Goal: Task Accomplishment & Management: Manage account settings

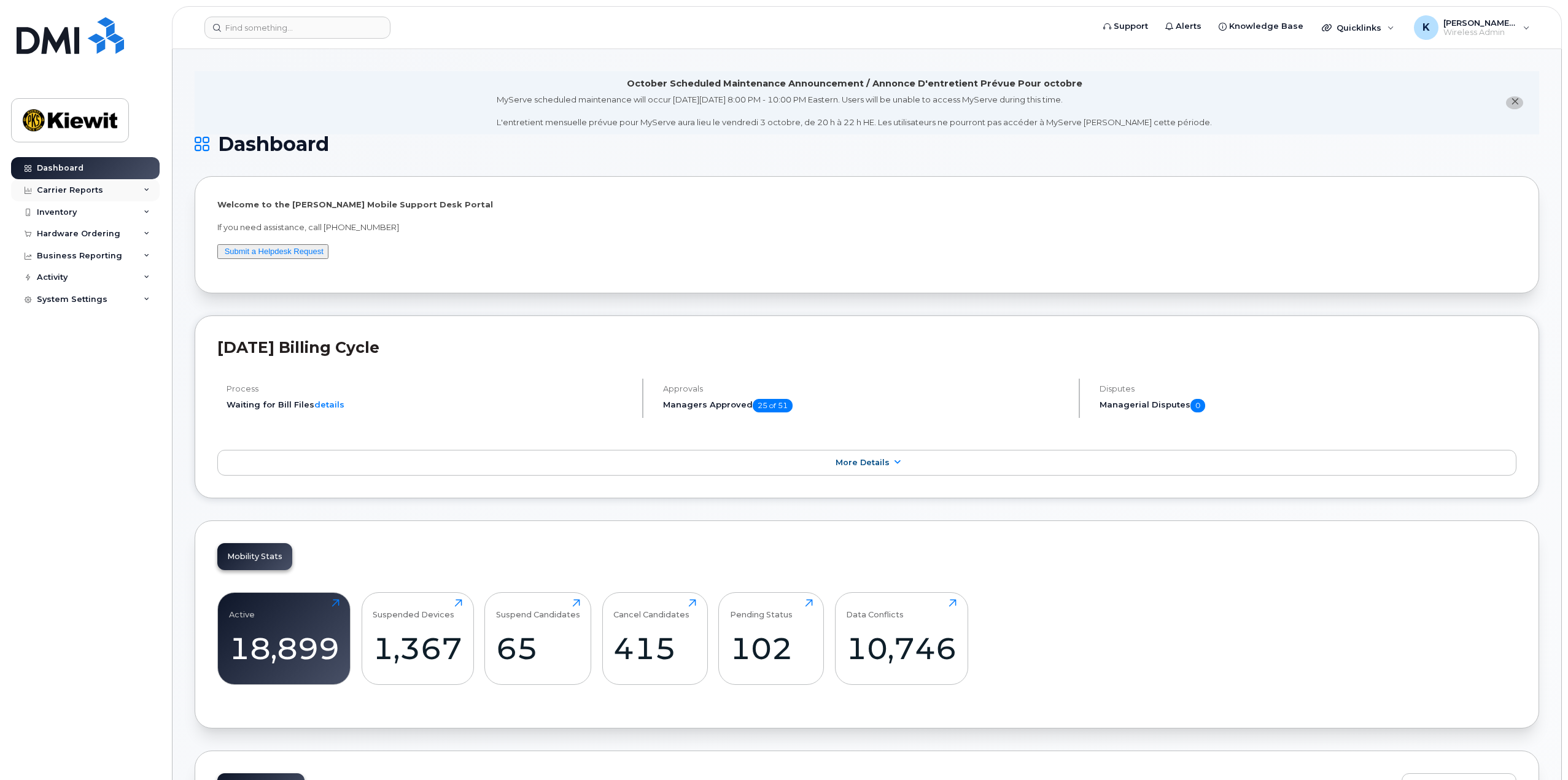
click at [86, 198] on div "Carrier Reports" at bounding box center [86, 190] width 149 height 22
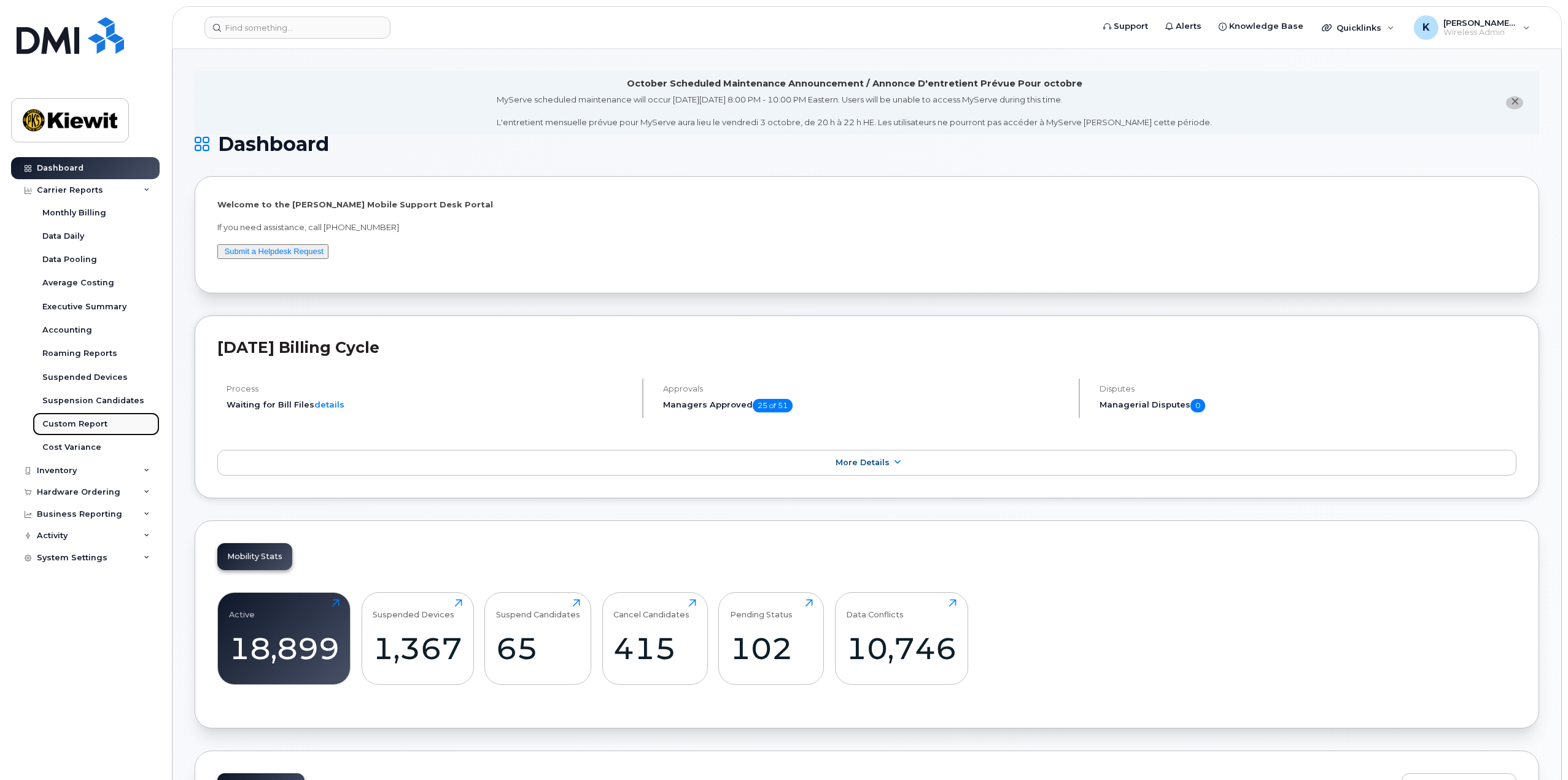
click at [88, 426] on div "Custom Report" at bounding box center [74, 424] width 65 height 11
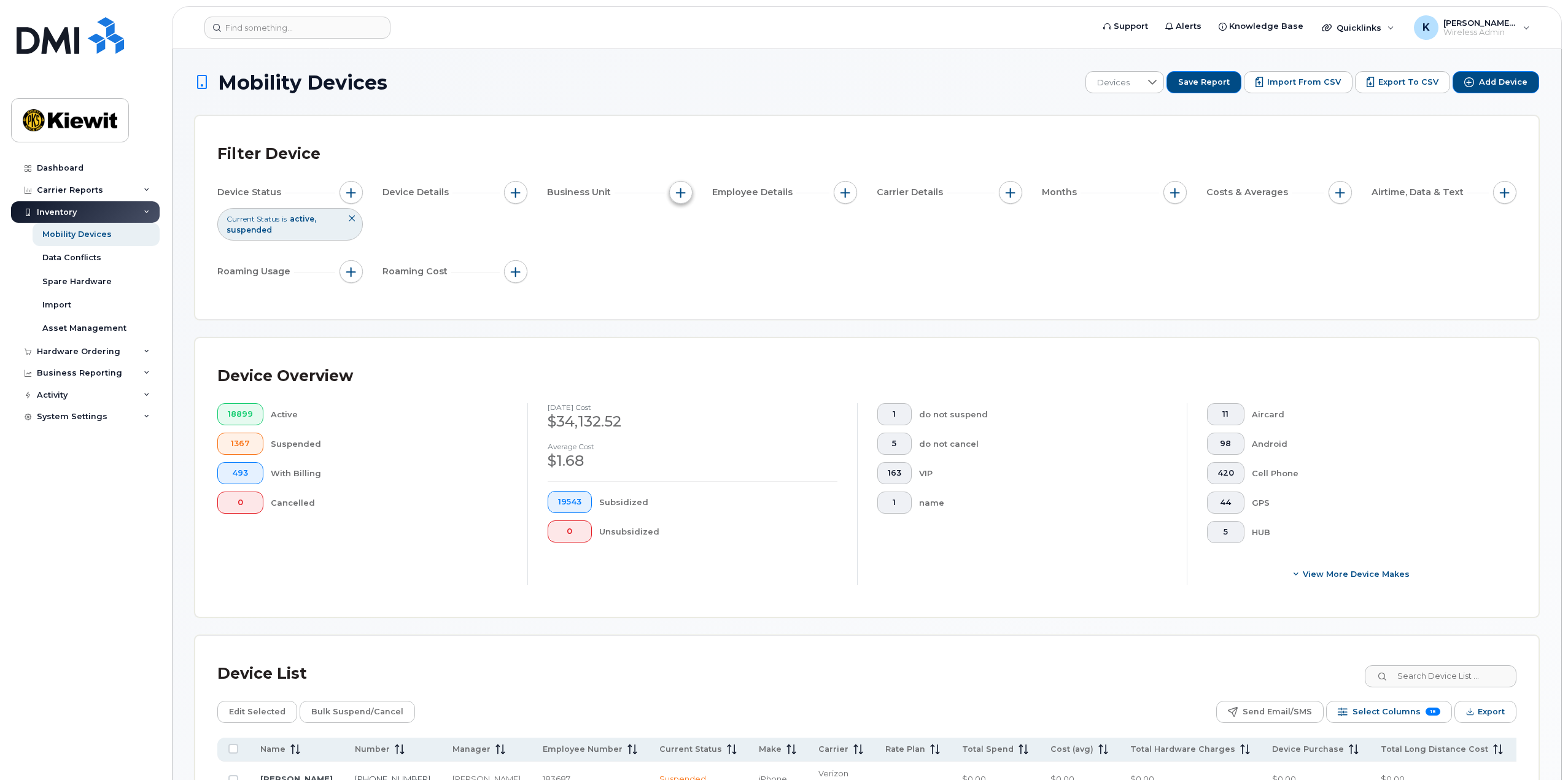
click at [681, 192] on span "button" at bounding box center [680, 193] width 10 height 10
click at [686, 234] on input "Manager" at bounding box center [684, 229] width 10 height 10
checkbox input "true"
click at [718, 277] on input "text" at bounding box center [763, 279] width 132 height 22
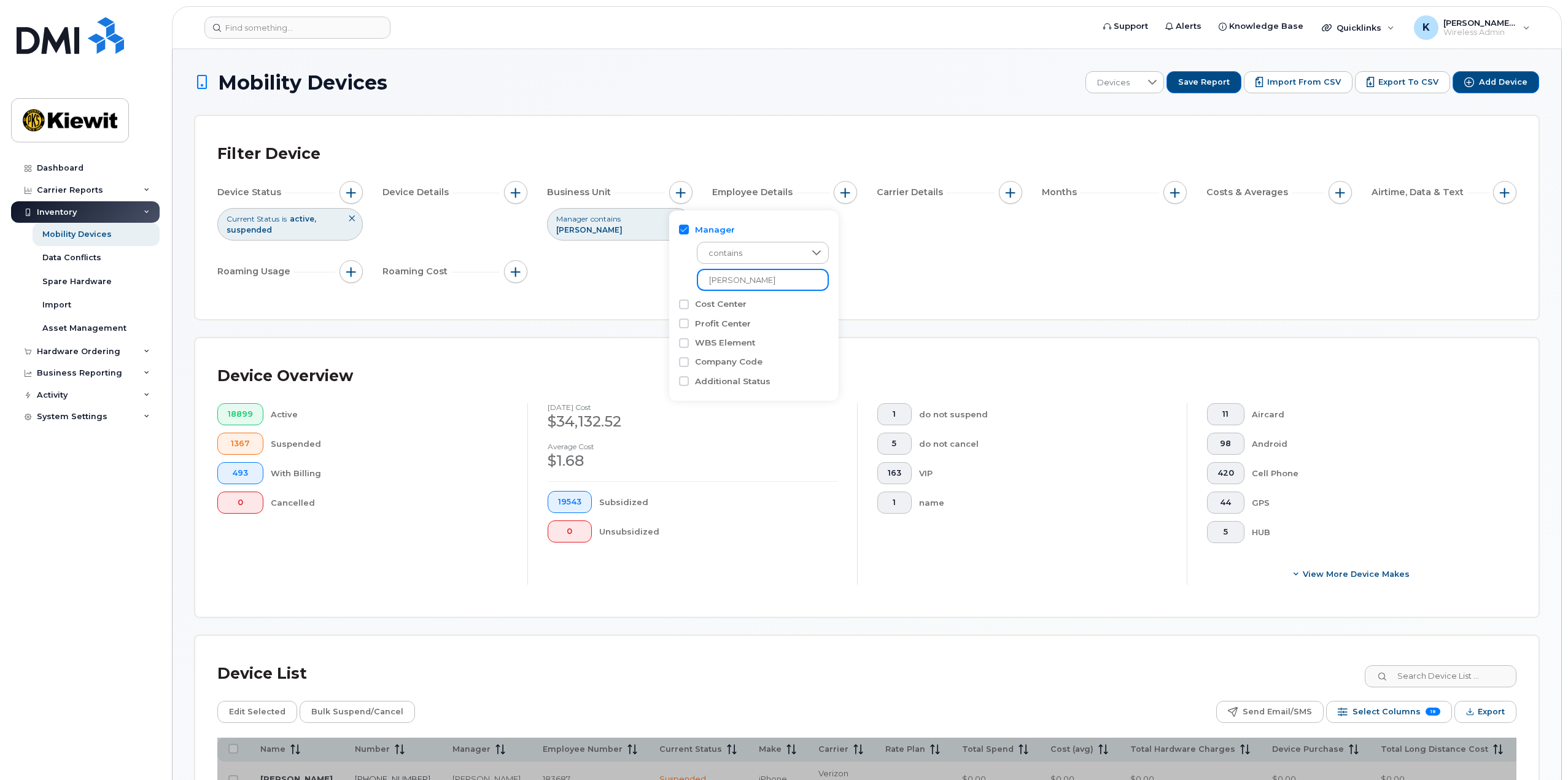
type input "kirk"
click at [629, 283] on div "Device Status Current Status is active suspended Device Details Business Unit M…" at bounding box center [867, 235] width 1299 height 107
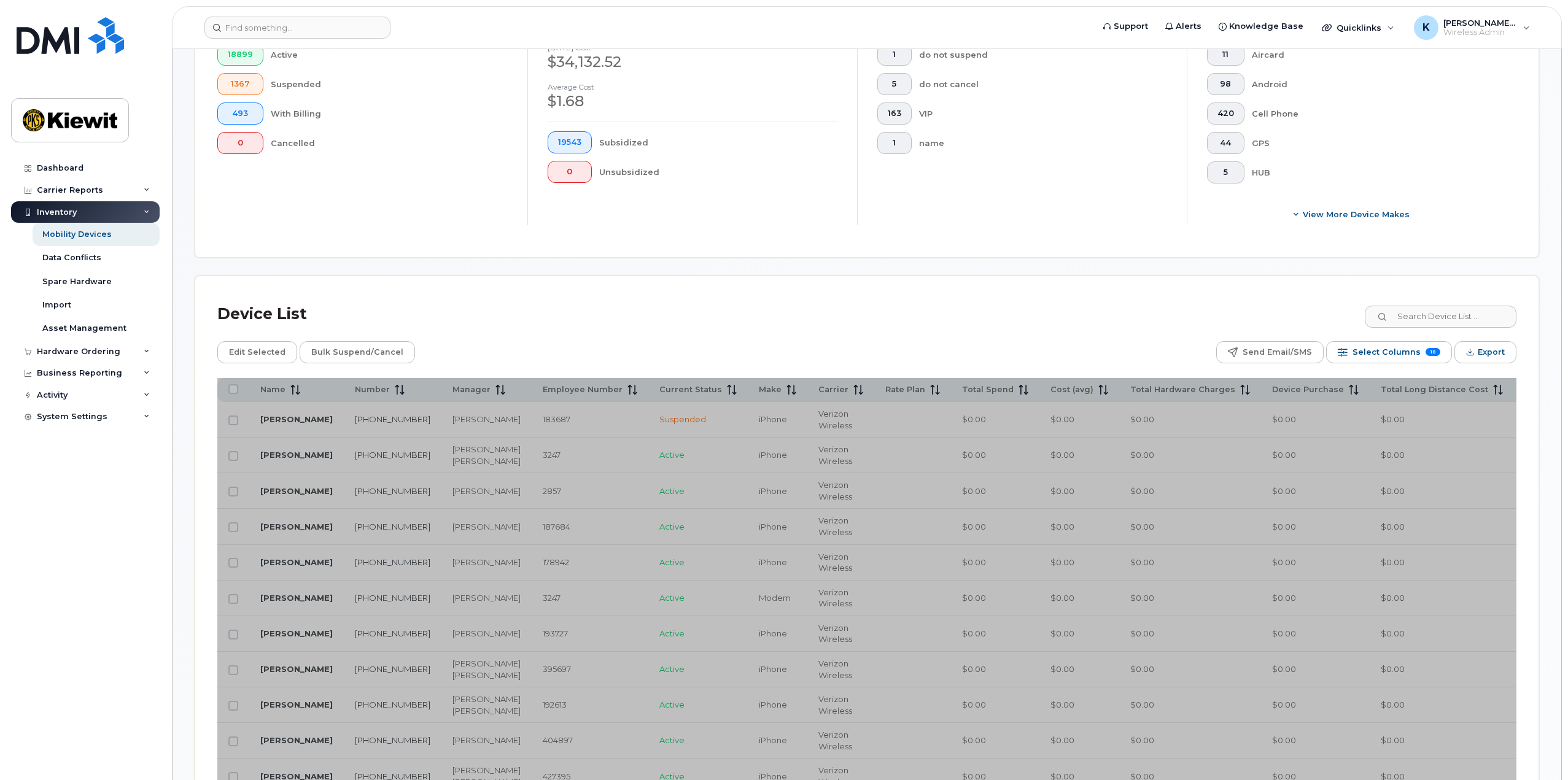
scroll to position [491, 0]
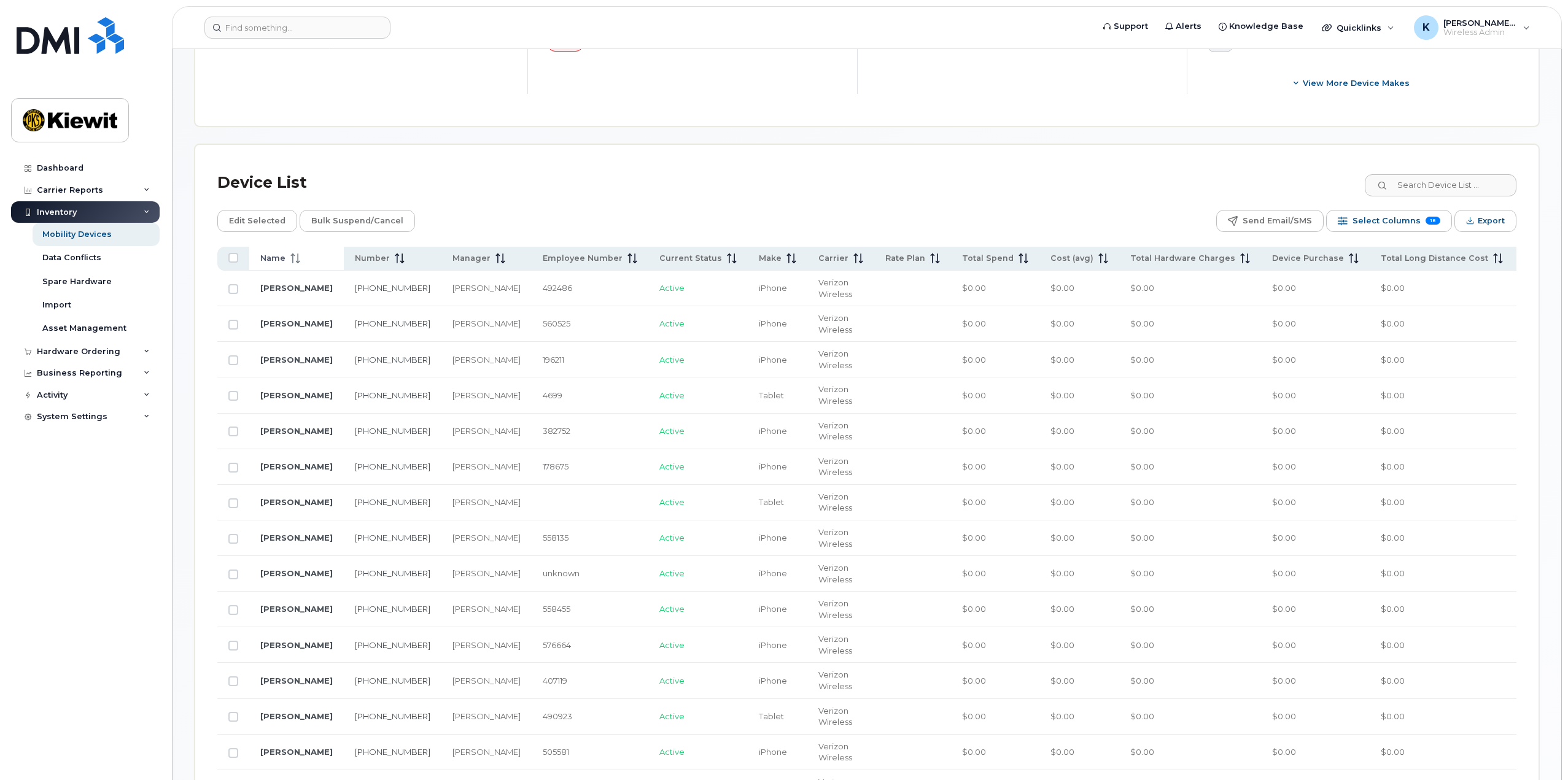
click at [292, 262] on icon at bounding box center [292, 258] width 1 height 10
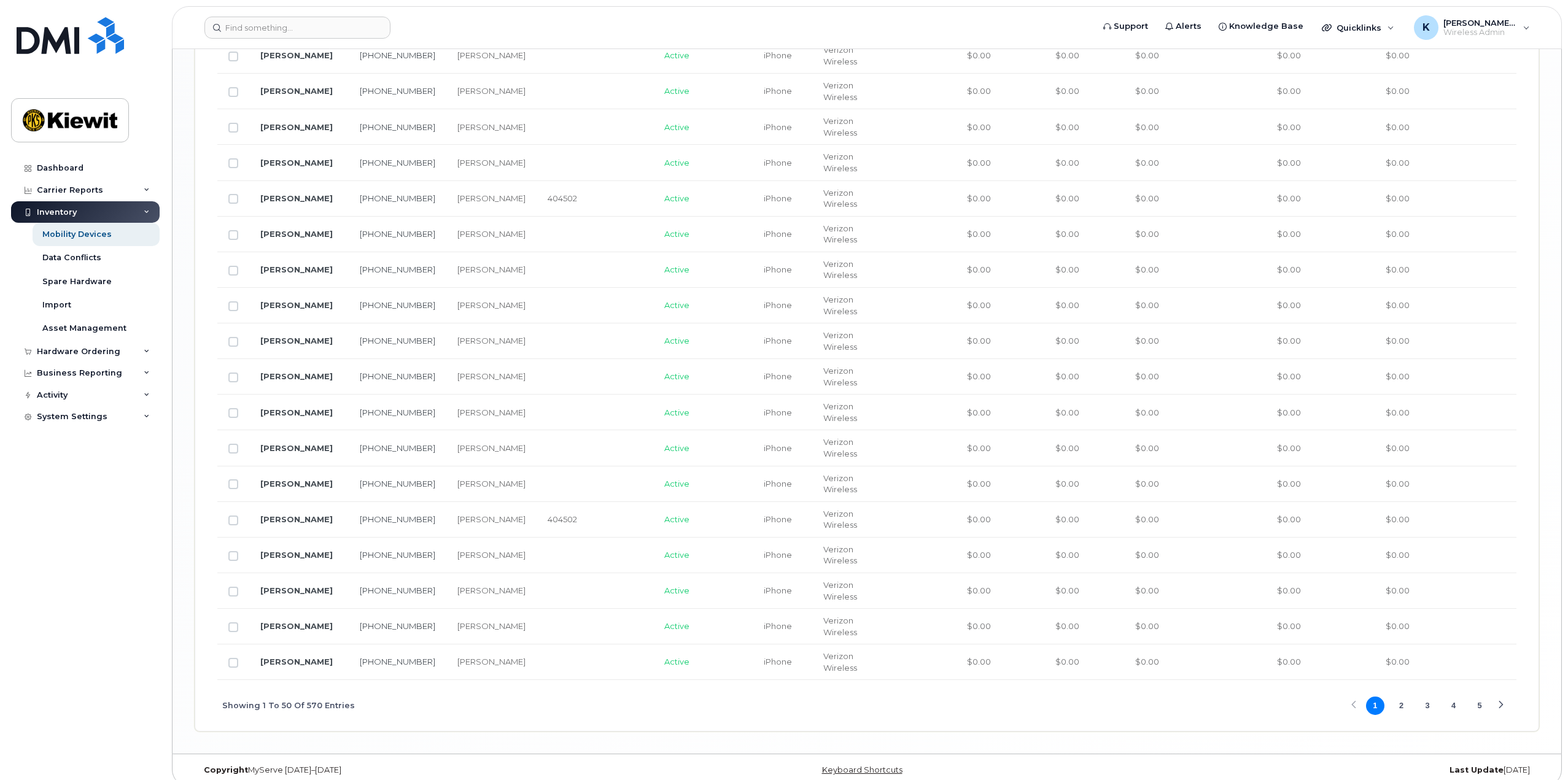
scroll to position [1950, 0]
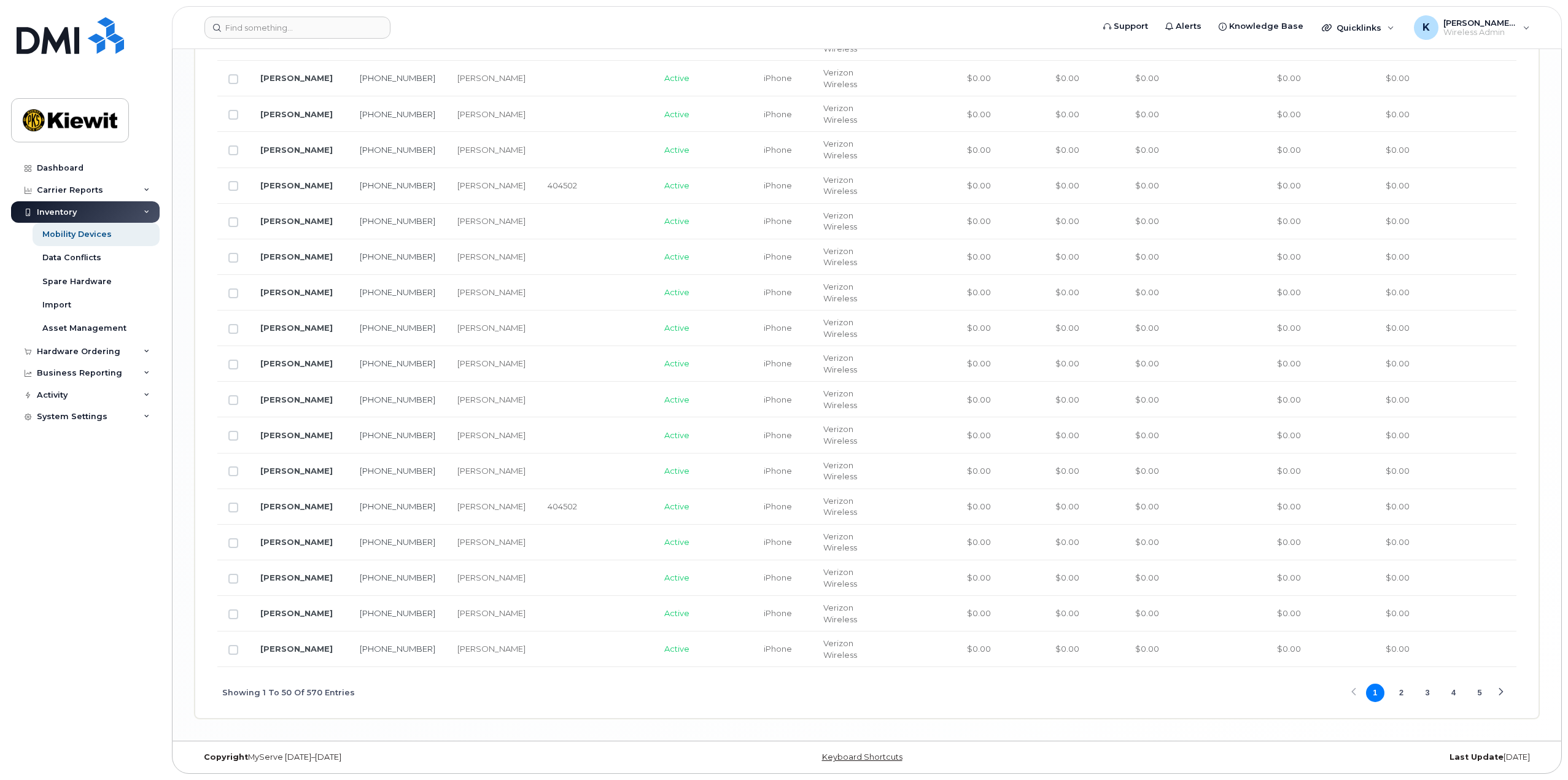
click at [1424, 691] on button "3" at bounding box center [1427, 692] width 18 height 18
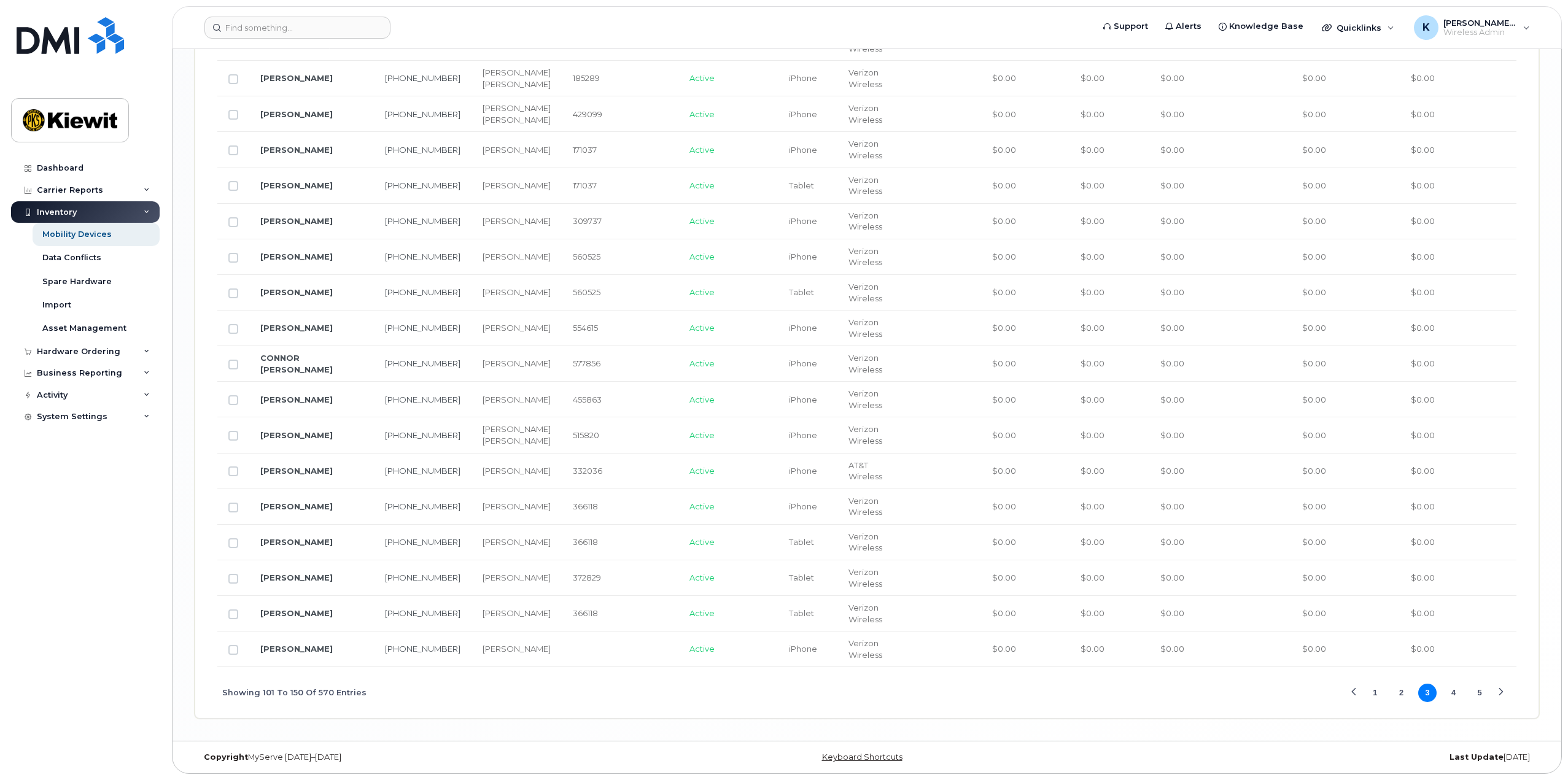
click at [1478, 702] on button "5" at bounding box center [1479, 692] width 18 height 18
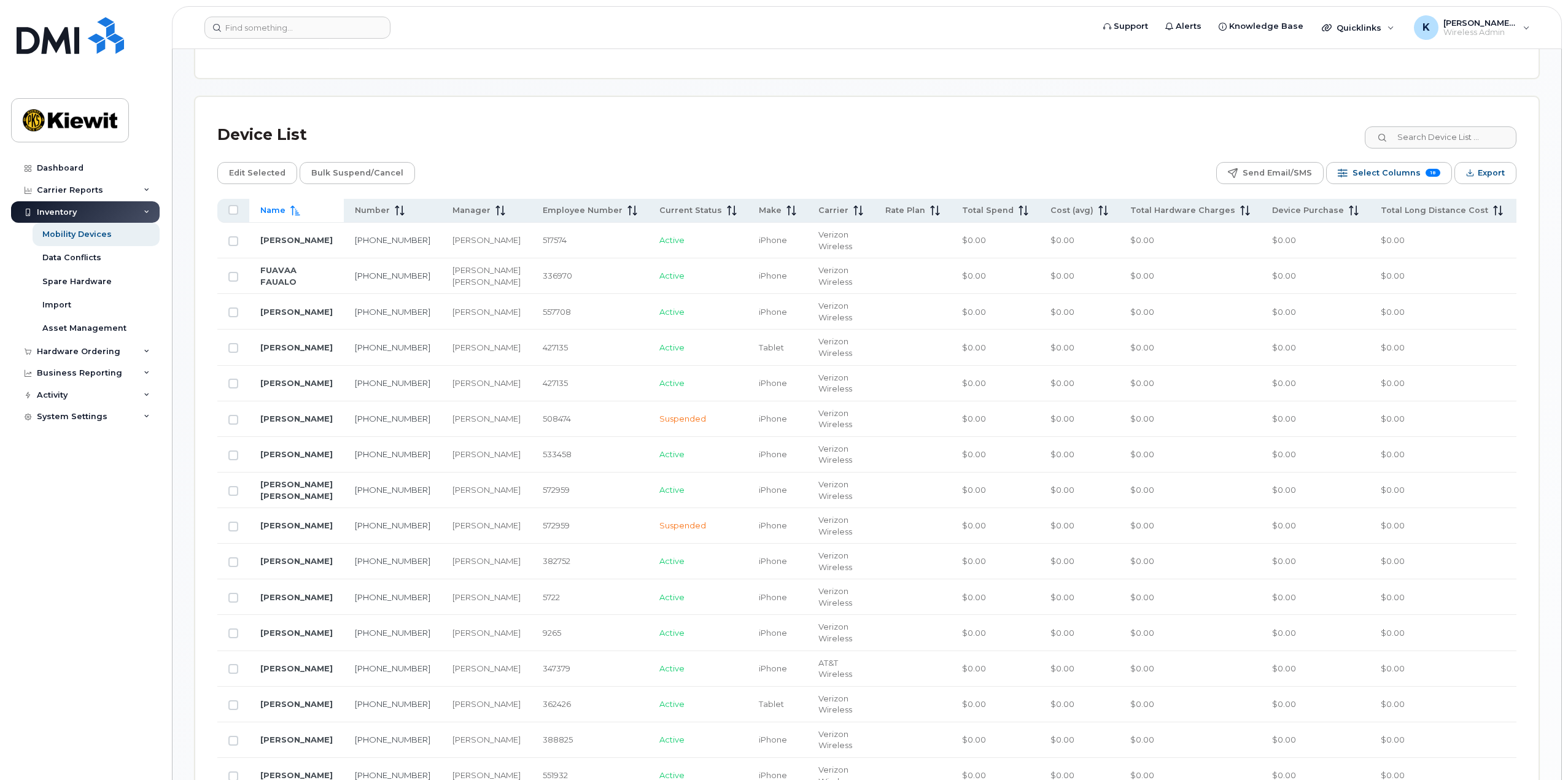
scroll to position [600, 0]
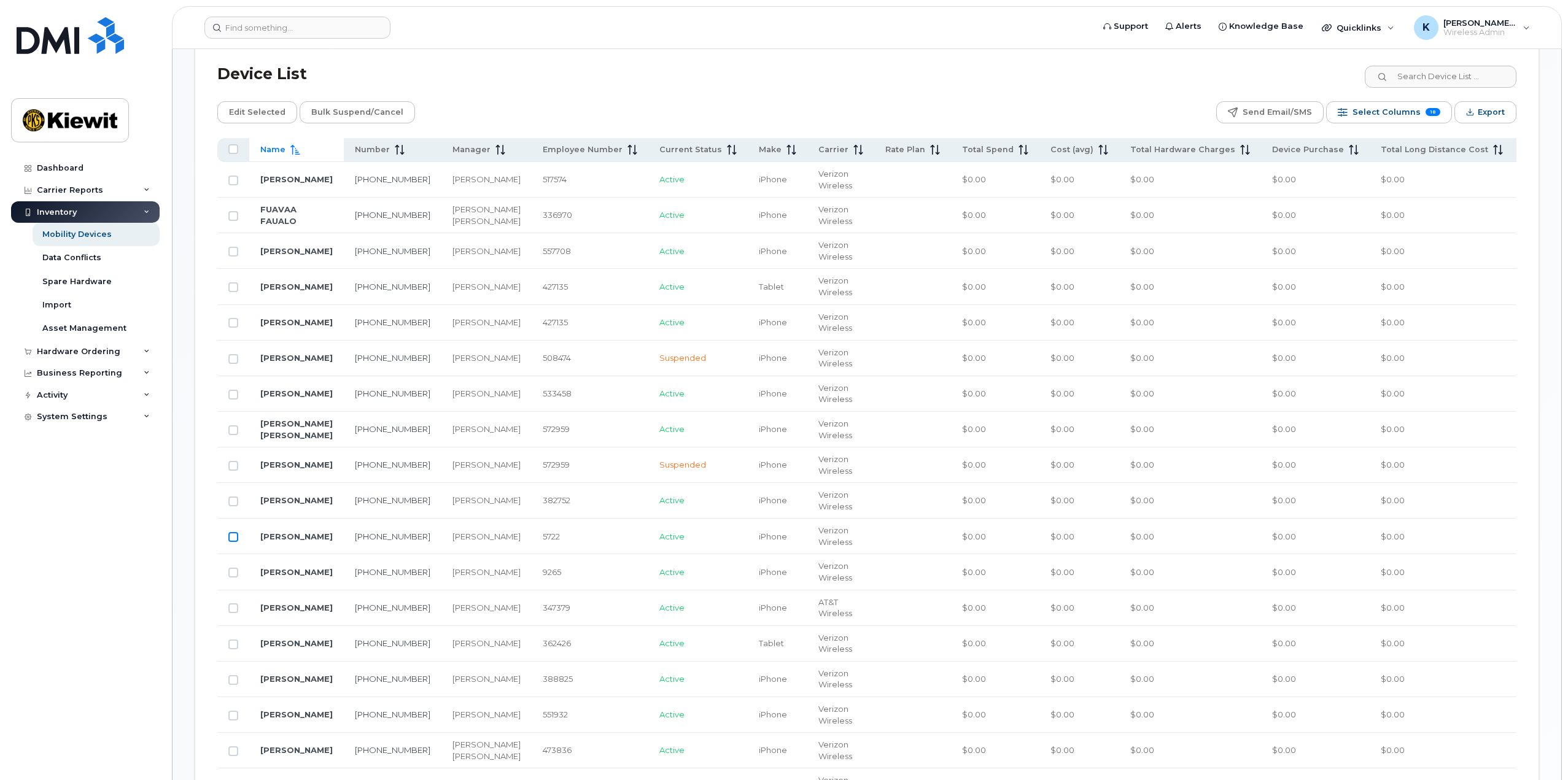
click at [235, 542] on input "Row Unselected" at bounding box center [233, 537] width 10 height 10
checkbox input "true"
click at [277, 541] on link "Greg Kapuni" at bounding box center [296, 536] width 73 height 10
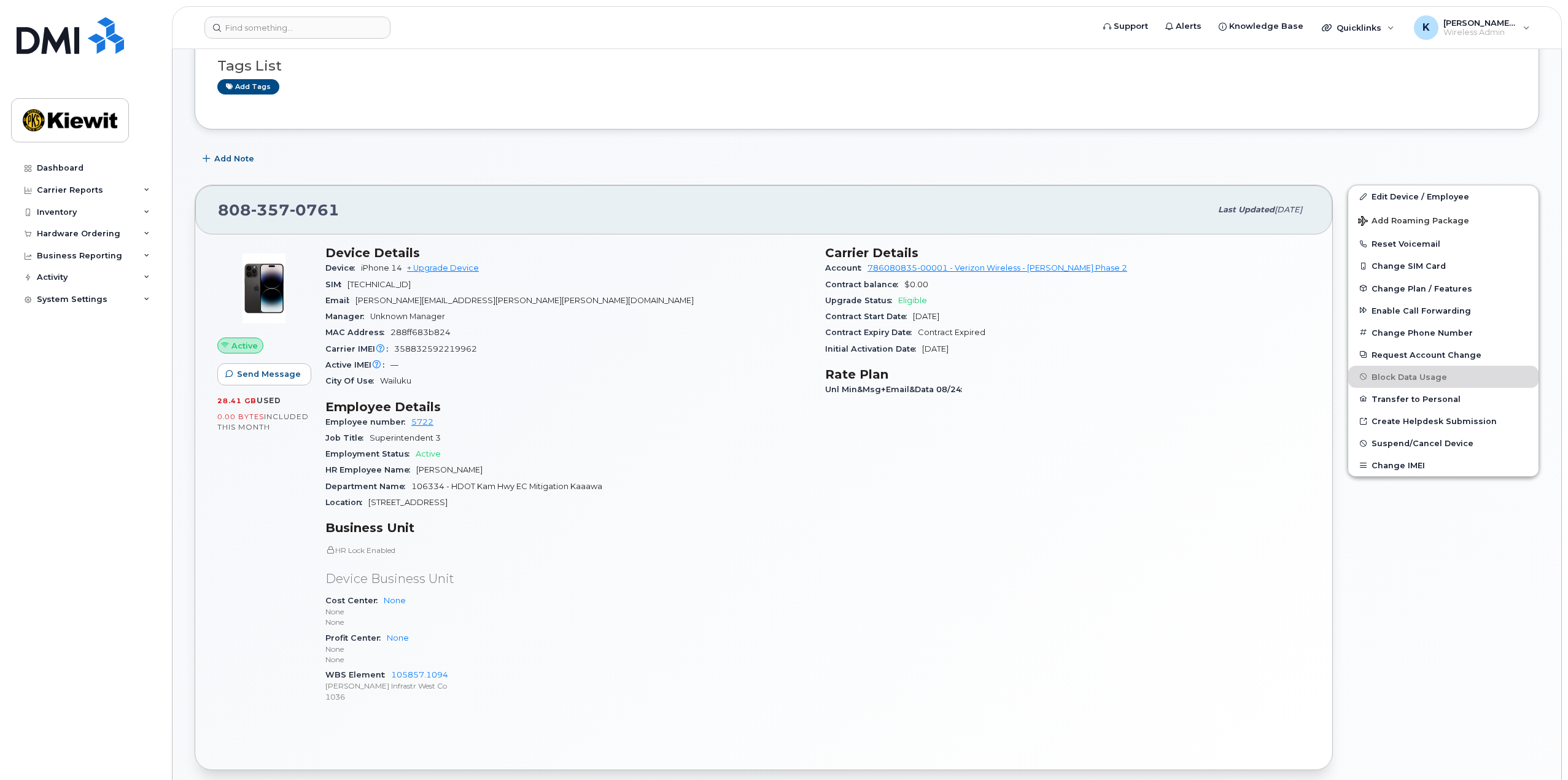
scroll to position [245, 0]
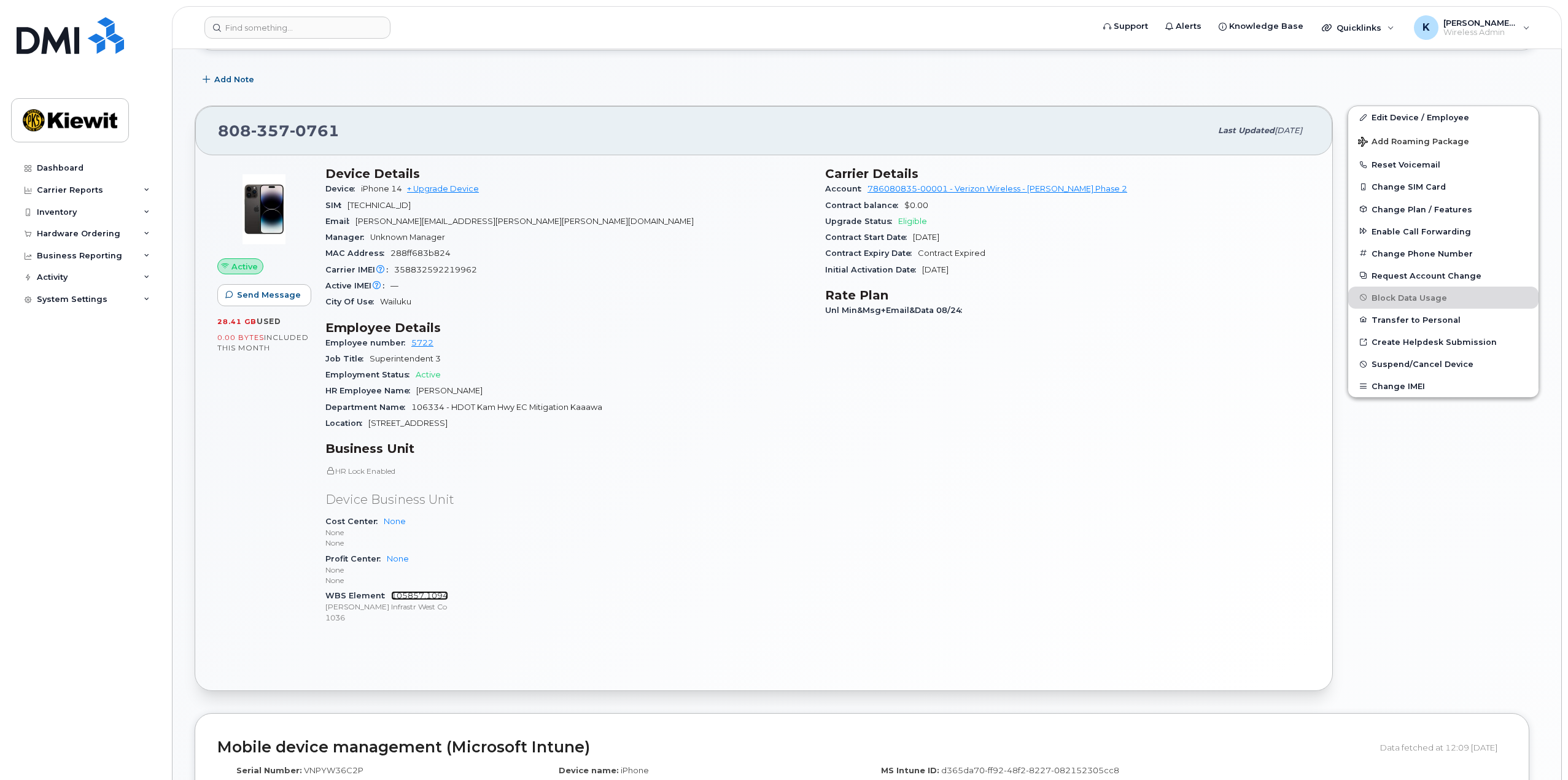
click at [434, 592] on link "105857.1094" at bounding box center [419, 595] width 57 height 10
click at [1427, 274] on button "Request Account Change" at bounding box center [1443, 275] width 190 height 22
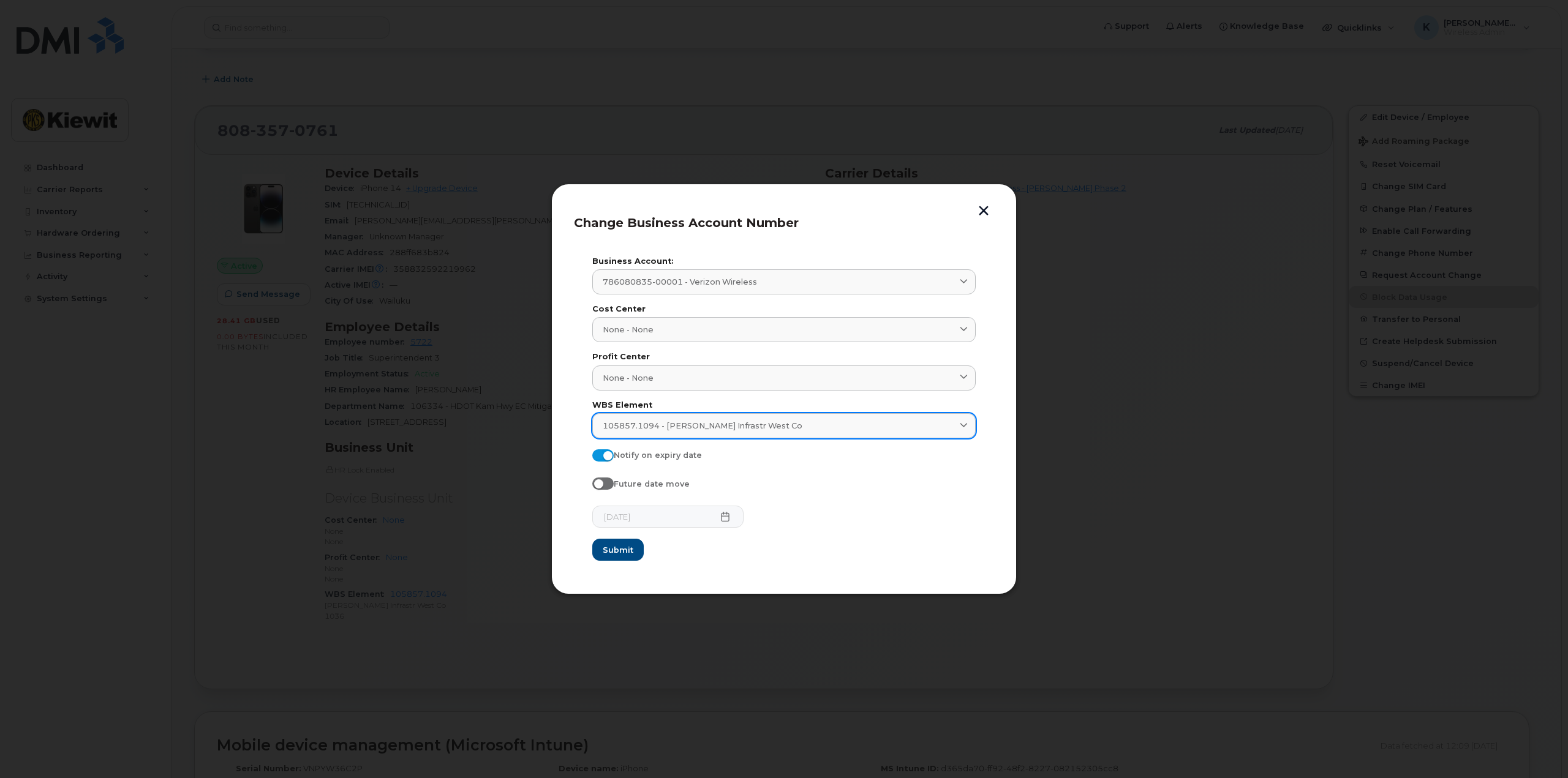
click at [782, 425] on div "105857.1094 - Kiewit Infrastr West Co" at bounding box center [784, 425] width 363 height 11
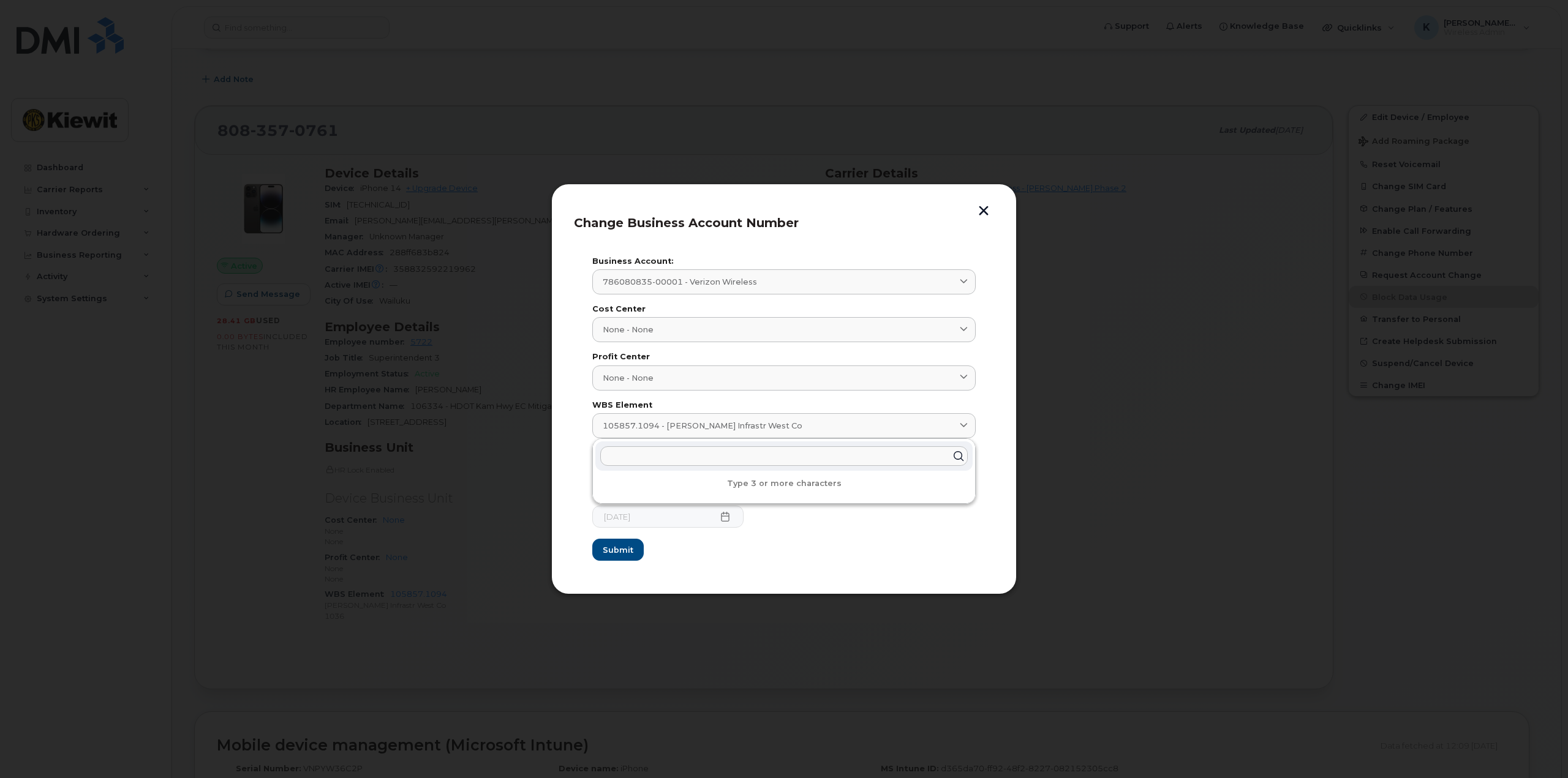
click at [721, 451] on input "text" at bounding box center [784, 456] width 368 height 19
type input "110232.1567"
click at [739, 486] on span "110232.1567 - Kiewit Infrastr West Co" at bounding box center [716, 485] width 222 height 11
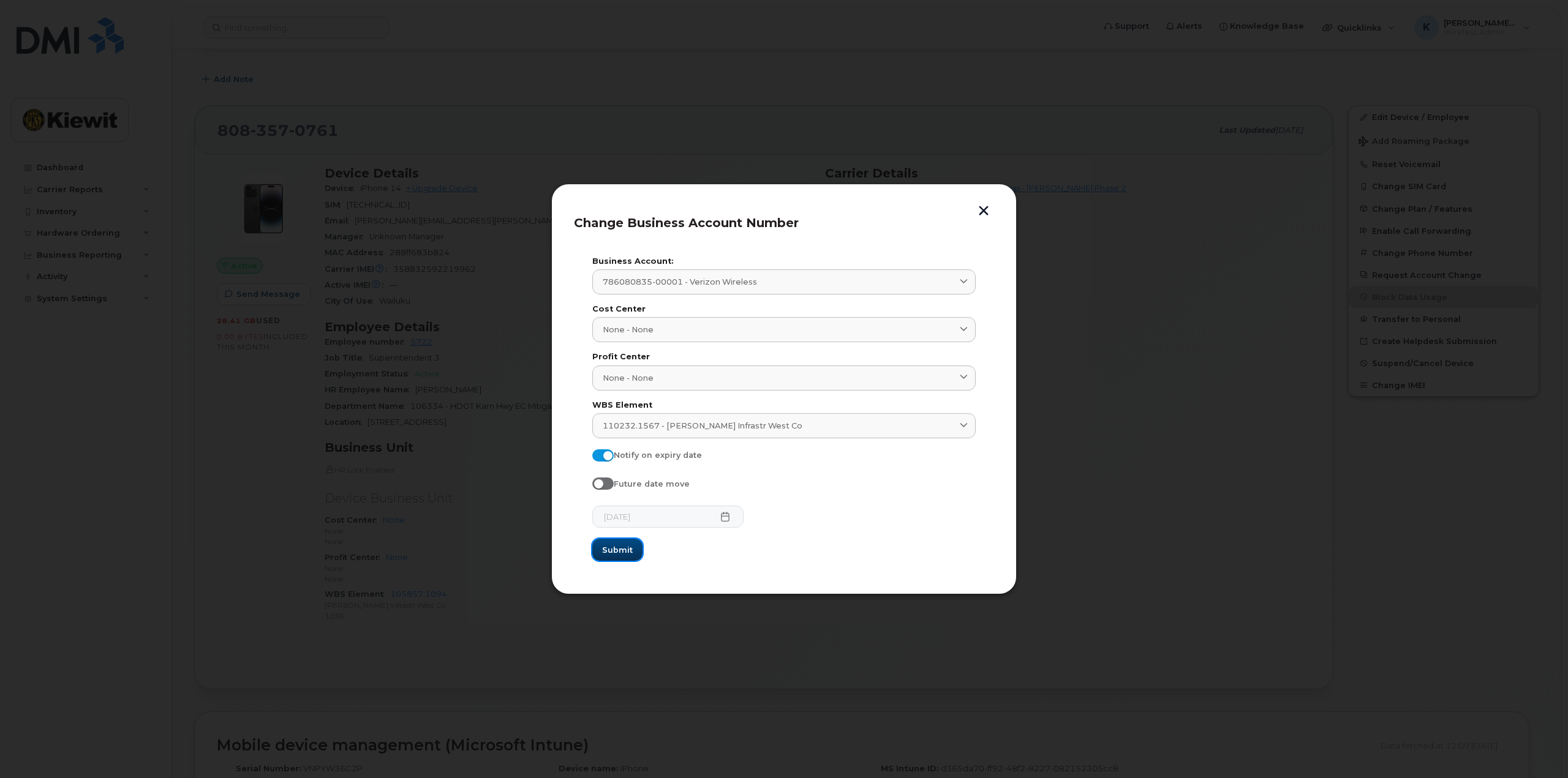
click at [613, 545] on span "Submit" at bounding box center [617, 549] width 31 height 11
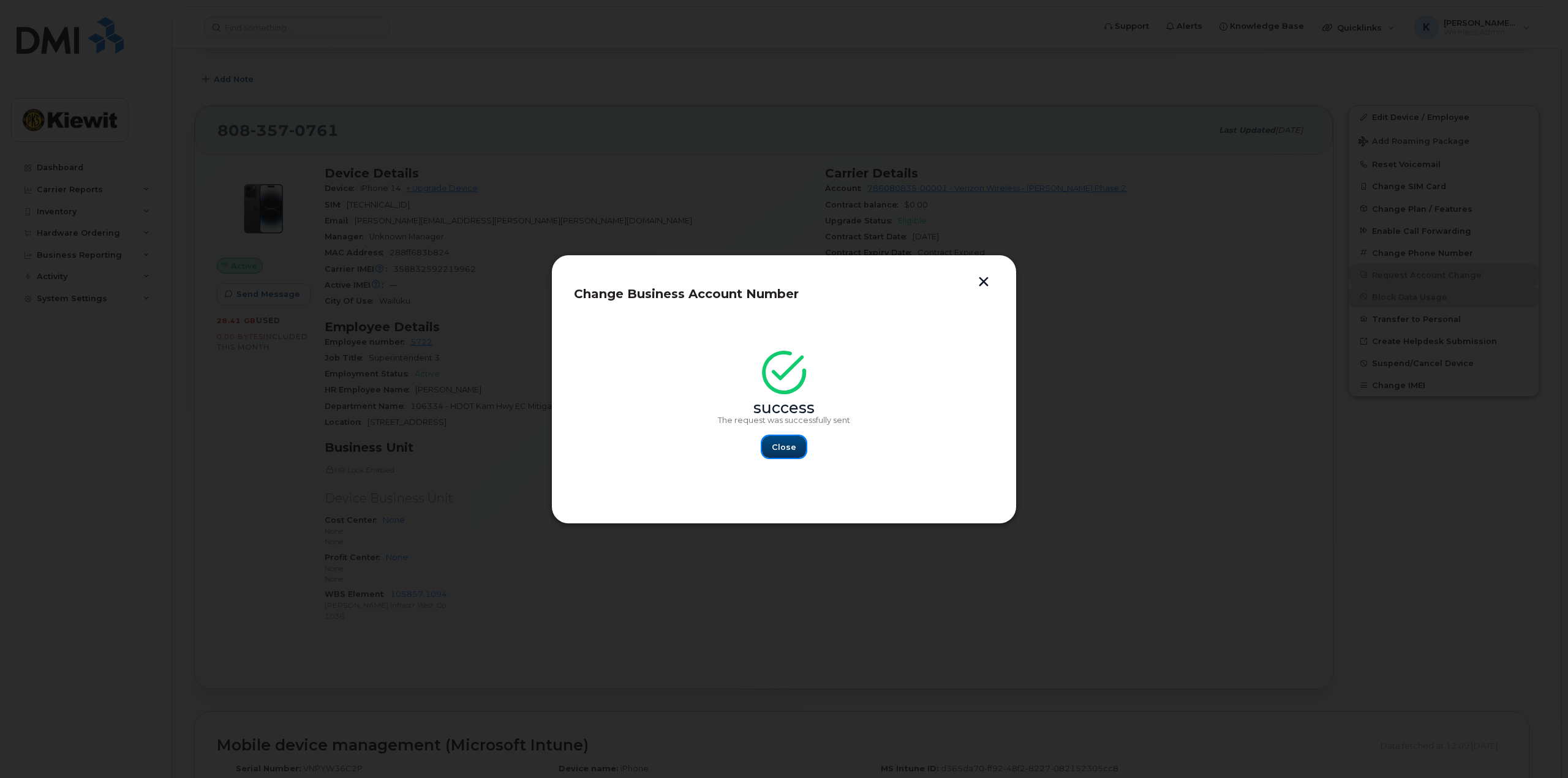
click at [783, 456] on button "Close" at bounding box center [784, 446] width 44 height 22
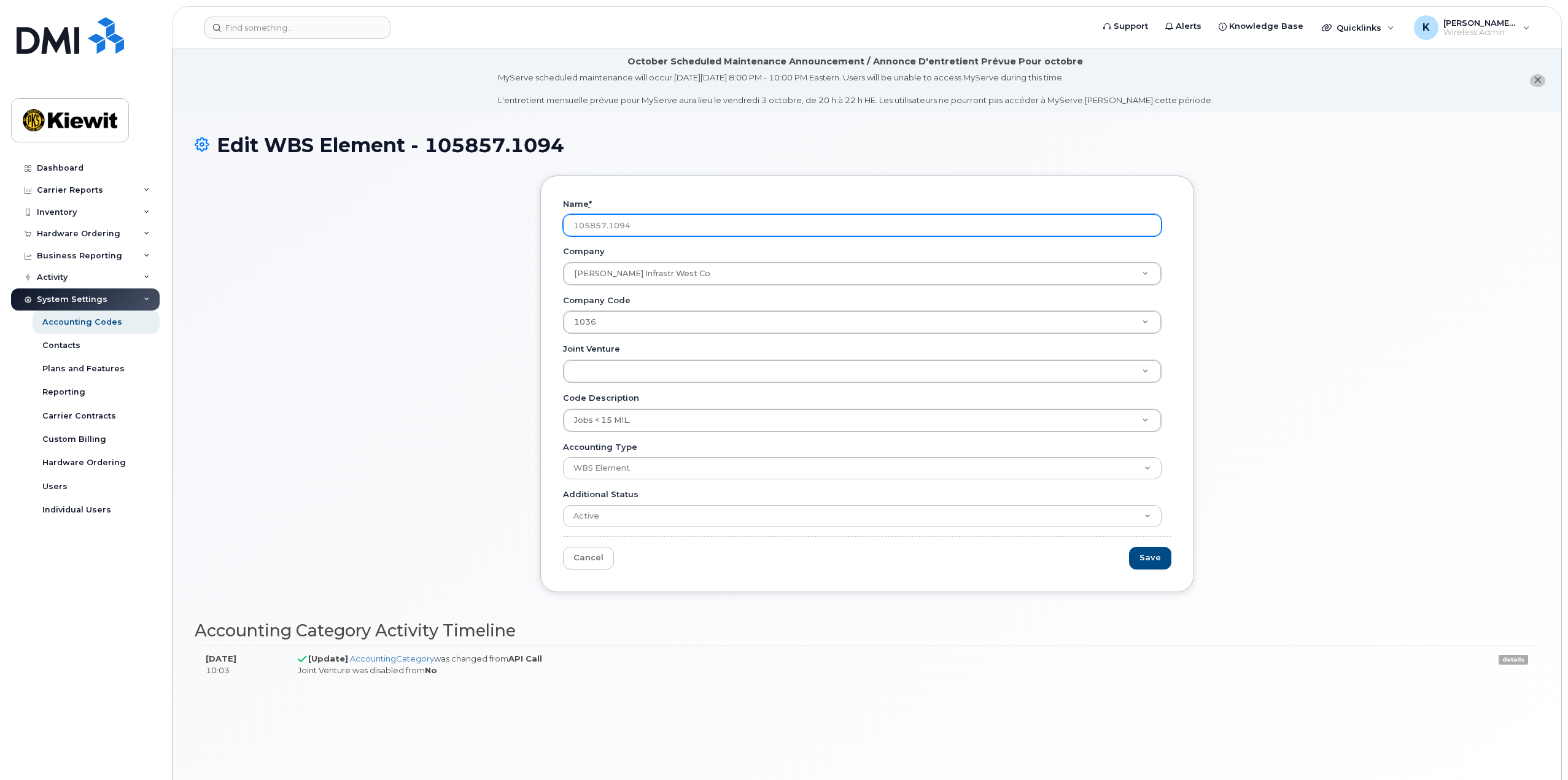
click at [636, 224] on input "105857.1094" at bounding box center [862, 225] width 599 height 22
click at [636, 225] on input "105857.1094" at bounding box center [862, 225] width 599 height 22
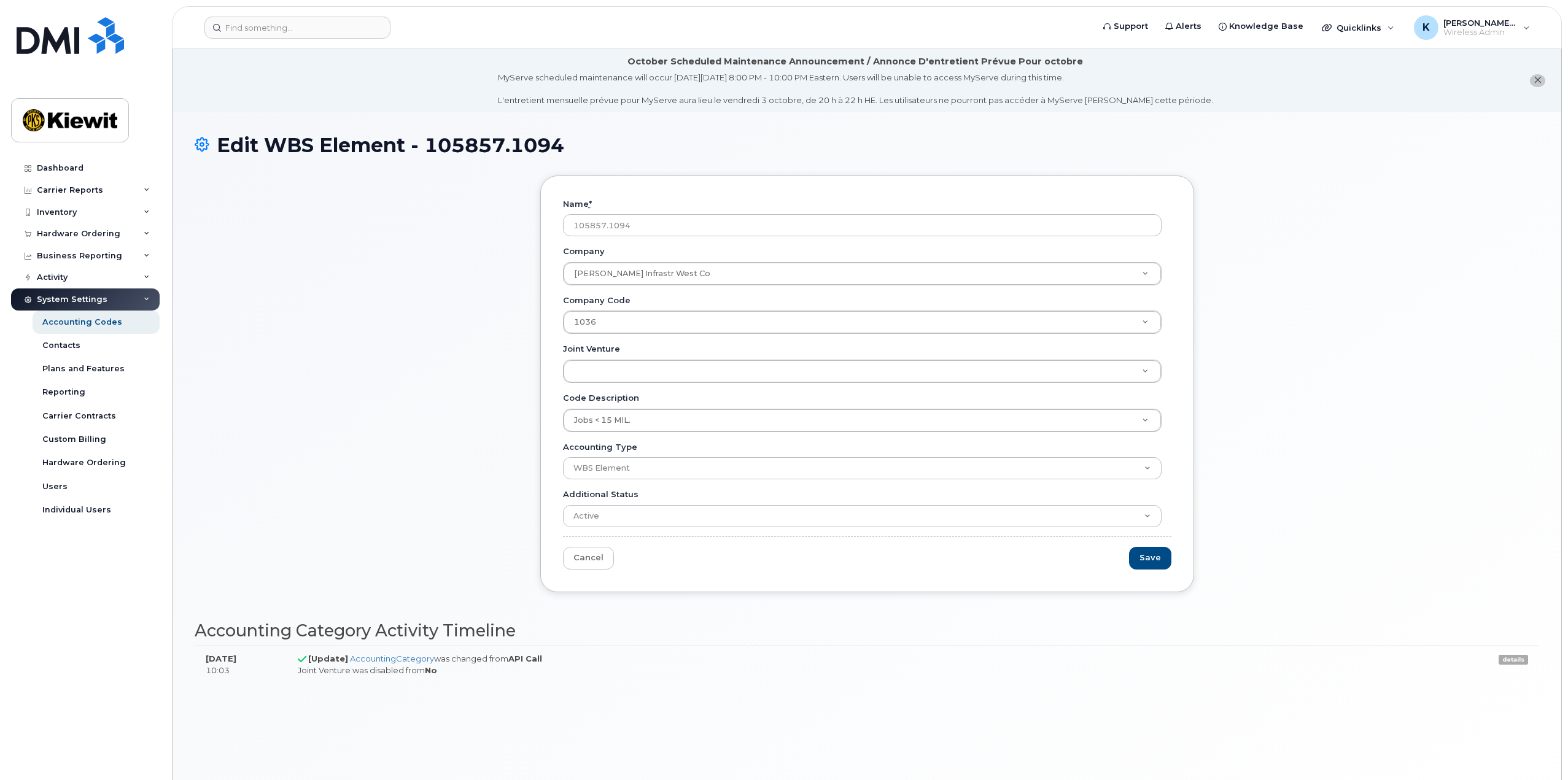
drag, startPoint x: 636, startPoint y: 225, endPoint x: 554, endPoint y: 225, distance: 82.0
click at [554, 225] on div "Name * 105857.1094 Company Kiewit Infrastr West Co Company Company Jobs < 15 MI…" at bounding box center [867, 384] width 654 height 417
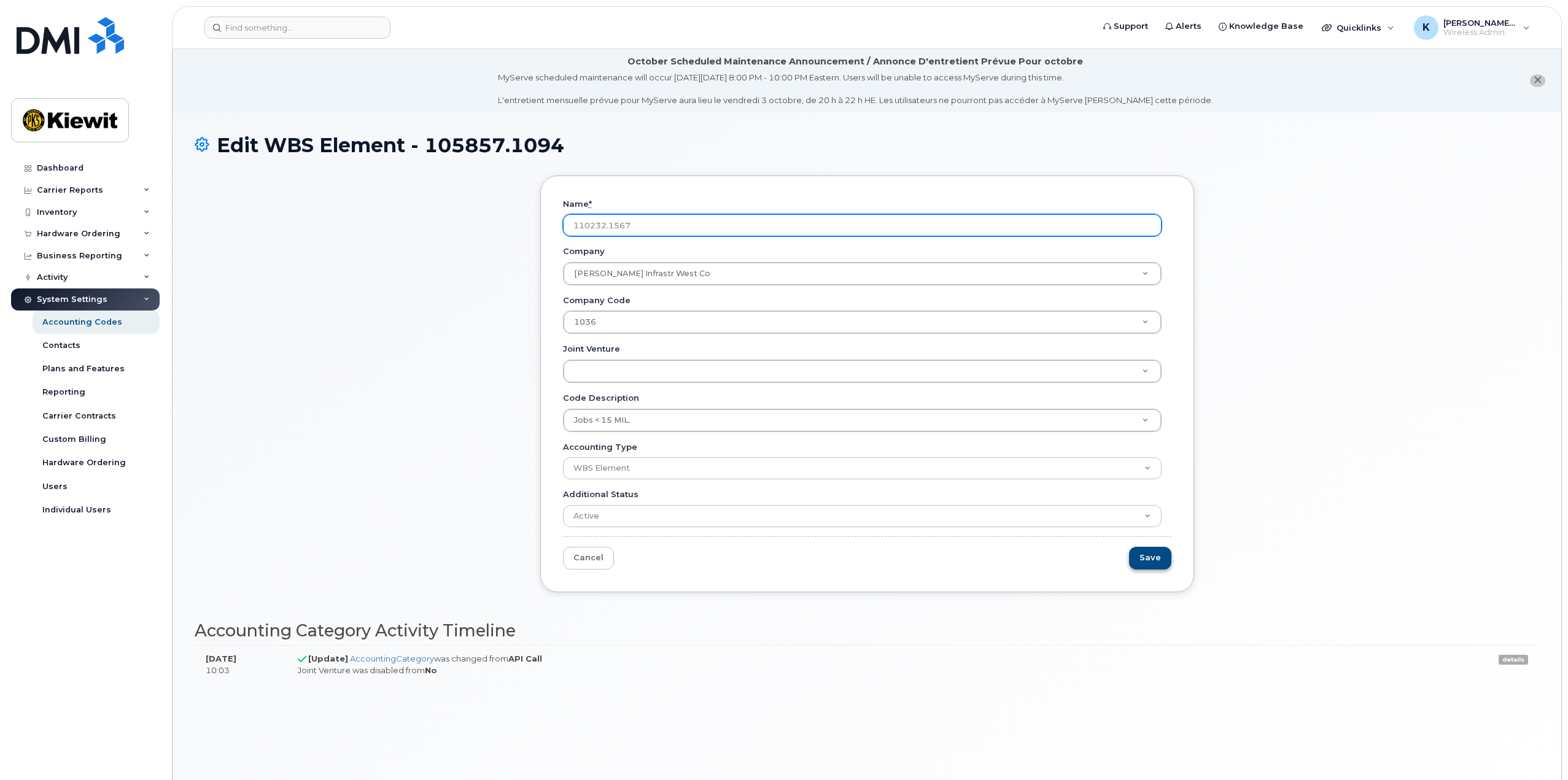
type input "110232.1567"
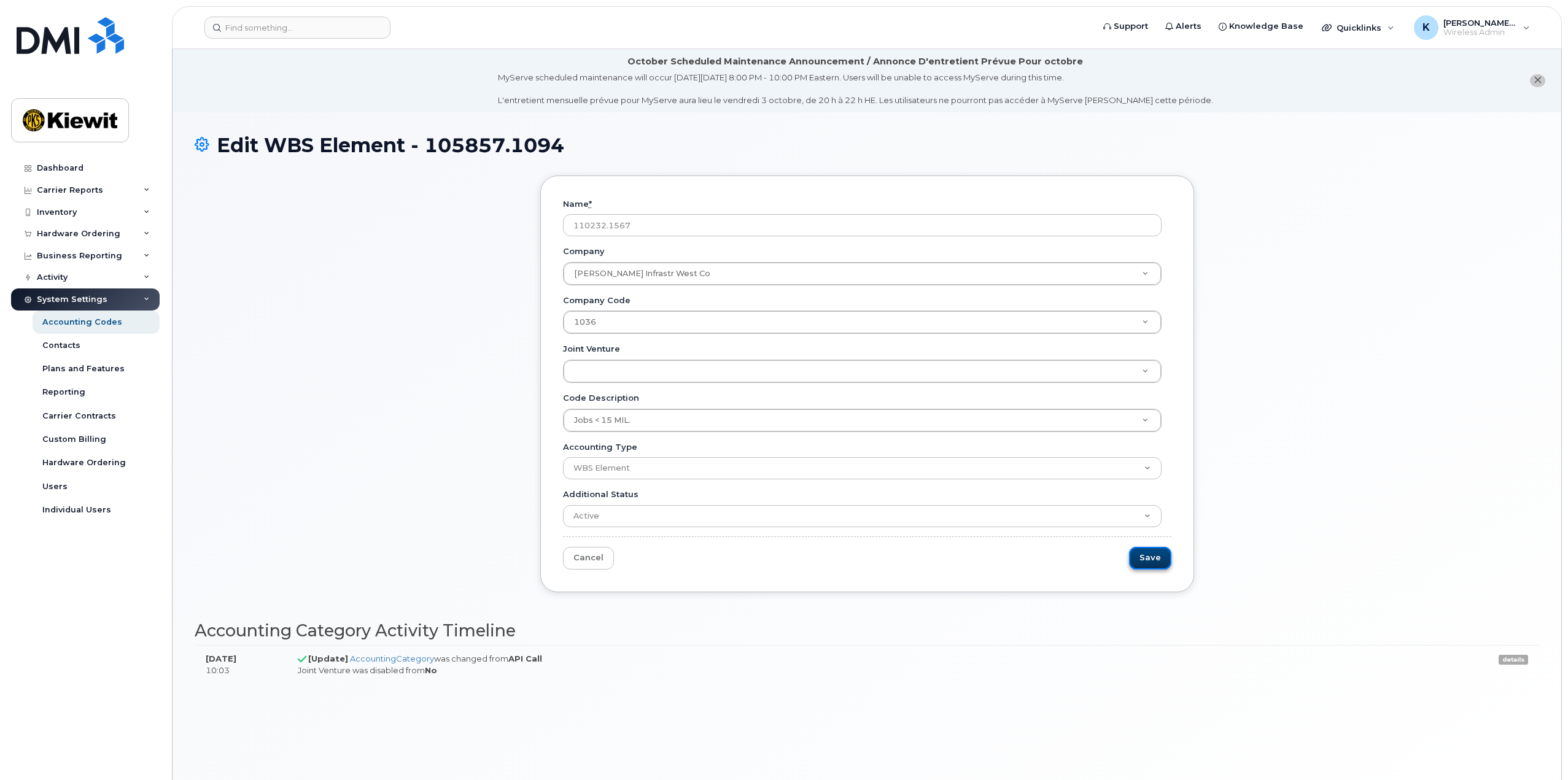
click at [1147, 558] on input "Save" at bounding box center [1150, 559] width 42 height 23
type input "Saving..."
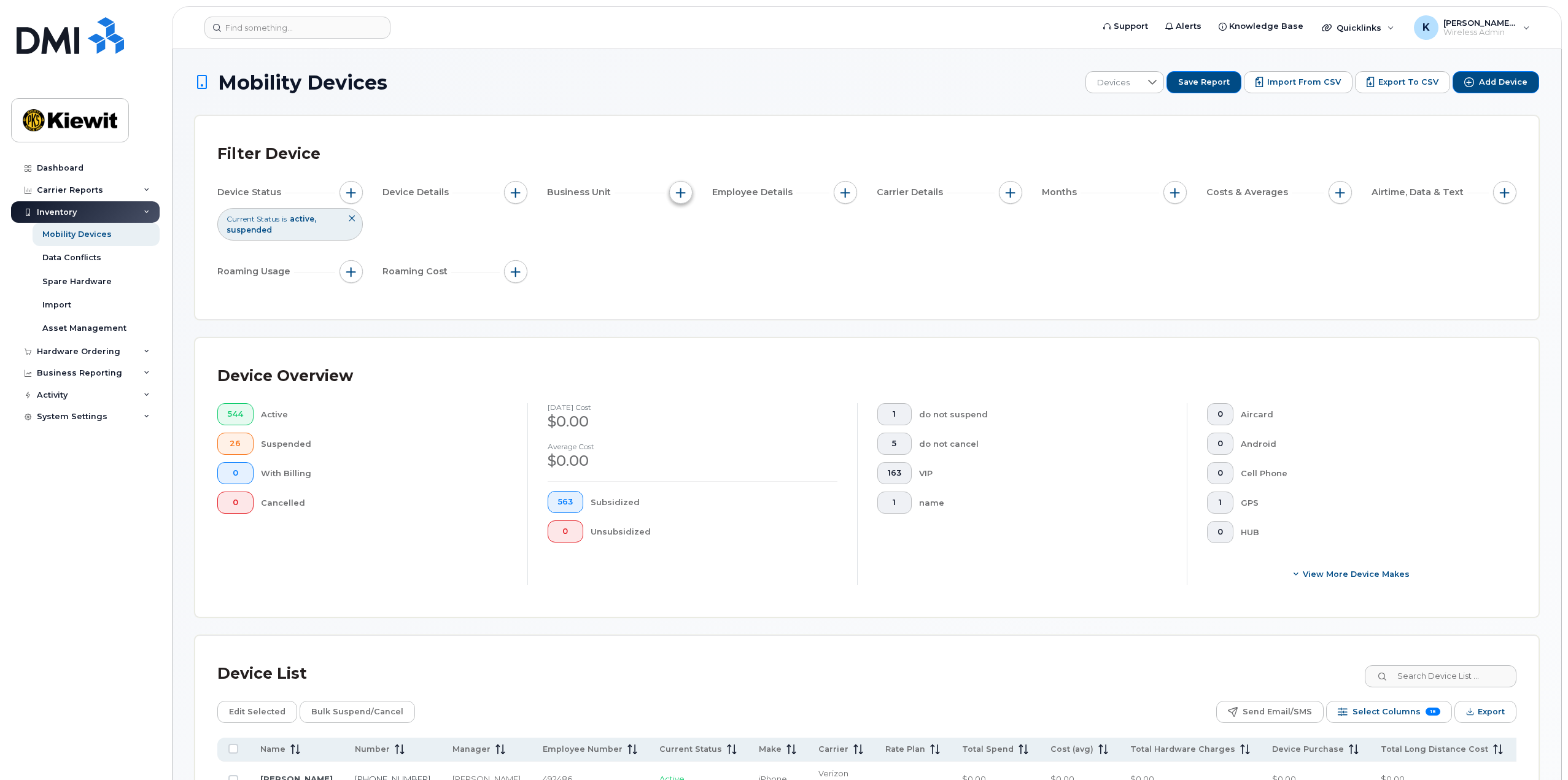
click at [676, 186] on button "button" at bounding box center [680, 193] width 24 height 24
click at [683, 228] on input "Manager" at bounding box center [684, 229] width 10 height 10
checkbox input "true"
click at [735, 281] on input "text" at bounding box center [763, 279] width 132 height 22
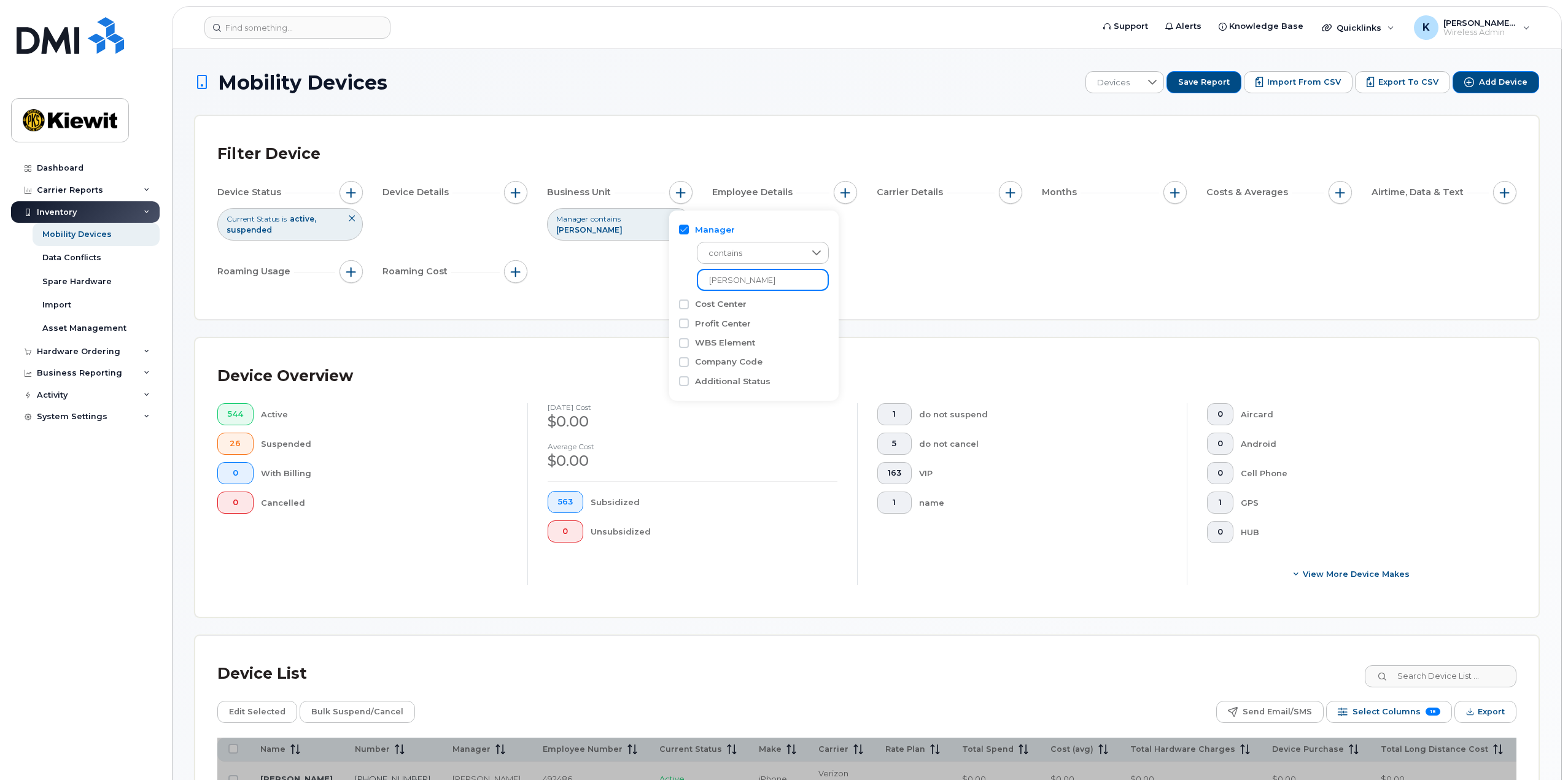
type input "[PERSON_NAME]"
click at [634, 278] on div "Device Status Current Status is active suspended Device Details Business Unit M…" at bounding box center [867, 235] width 1299 height 107
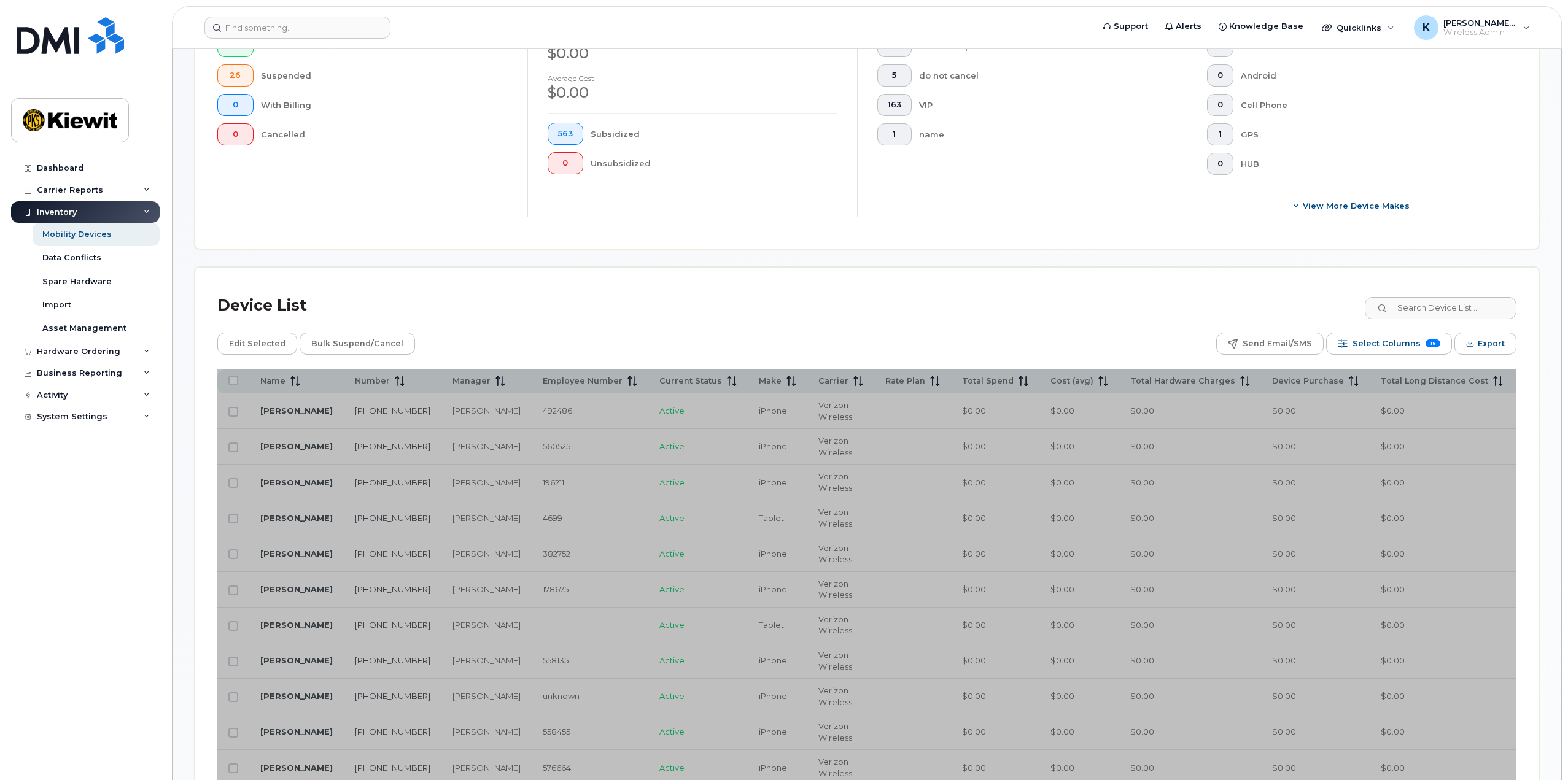
scroll to position [123, 0]
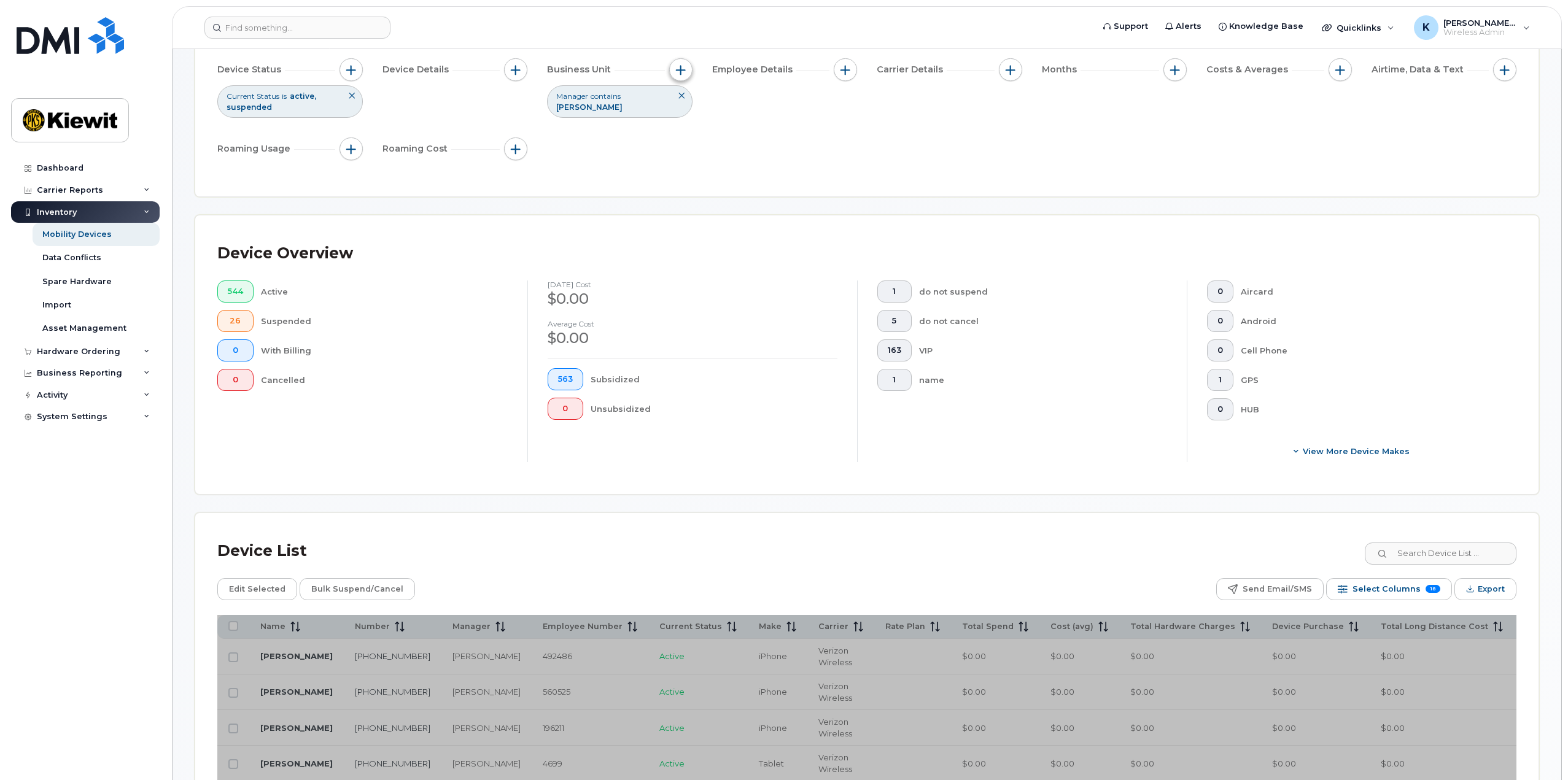
click at [679, 73] on span "button" at bounding box center [680, 69] width 10 height 10
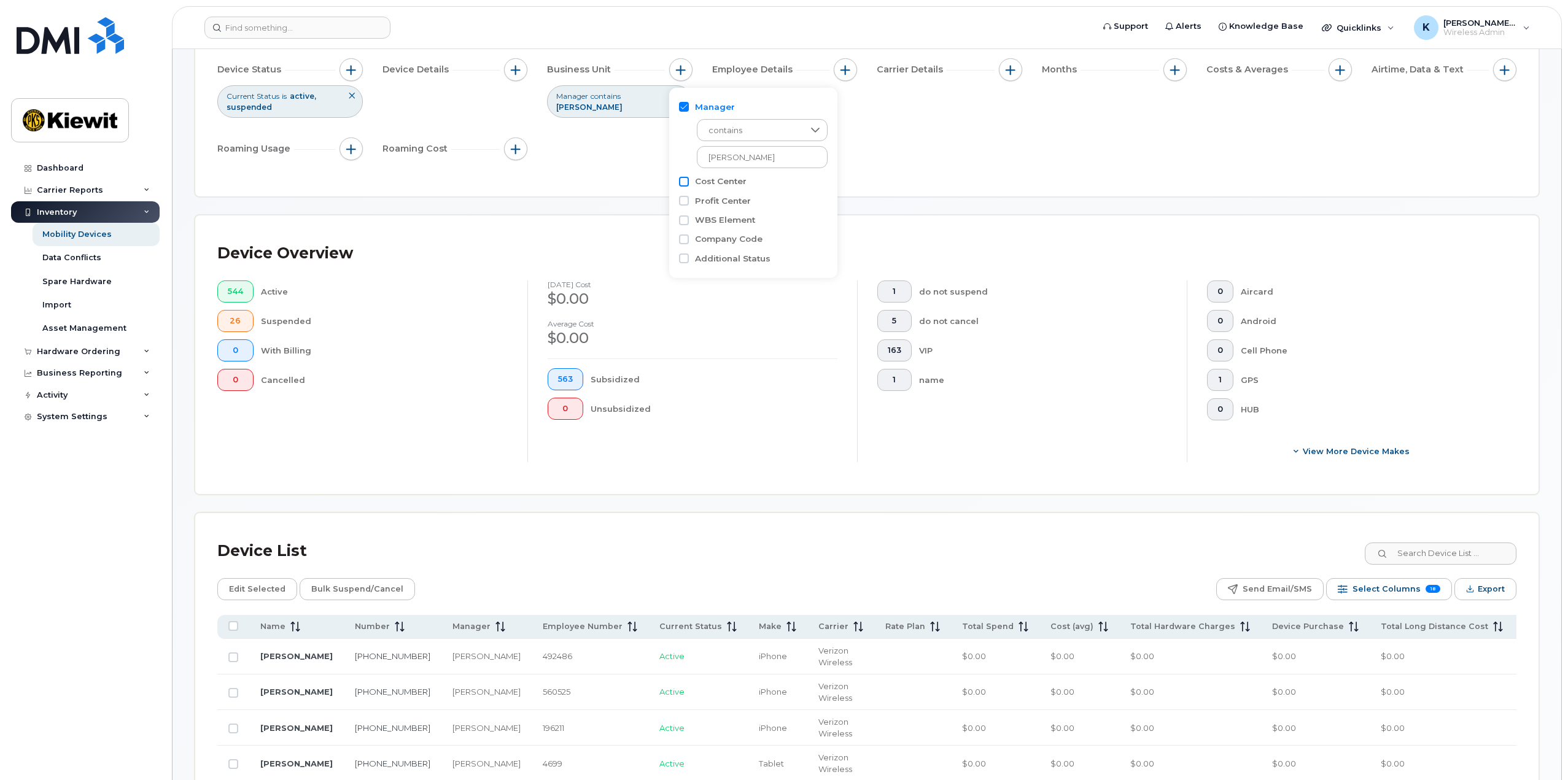
click at [686, 184] on input "Cost Center" at bounding box center [684, 181] width 10 height 10
checkbox input "true"
click at [749, 234] on input "text" at bounding box center [762, 234] width 108 height 11
type input "105857"
click at [777, 259] on li "1036 - 105857 - Kiewit Infrastructure West Co." at bounding box center [842, 259] width 291 height 23
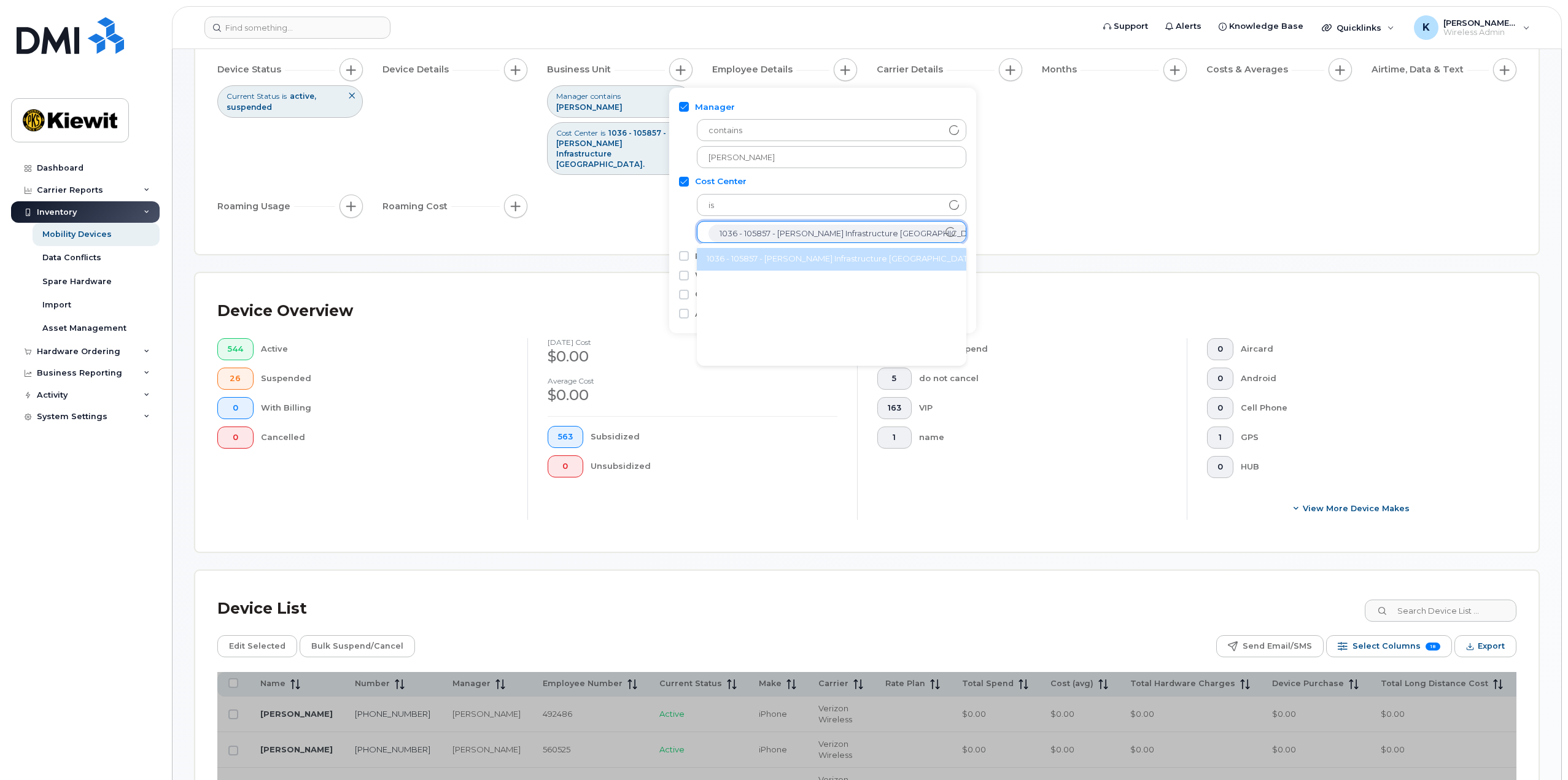
scroll to position [25, 0]
click at [1058, 163] on div "Device Status Current Status is active suspended Device Details Business Unit M…" at bounding box center [867, 140] width 1299 height 164
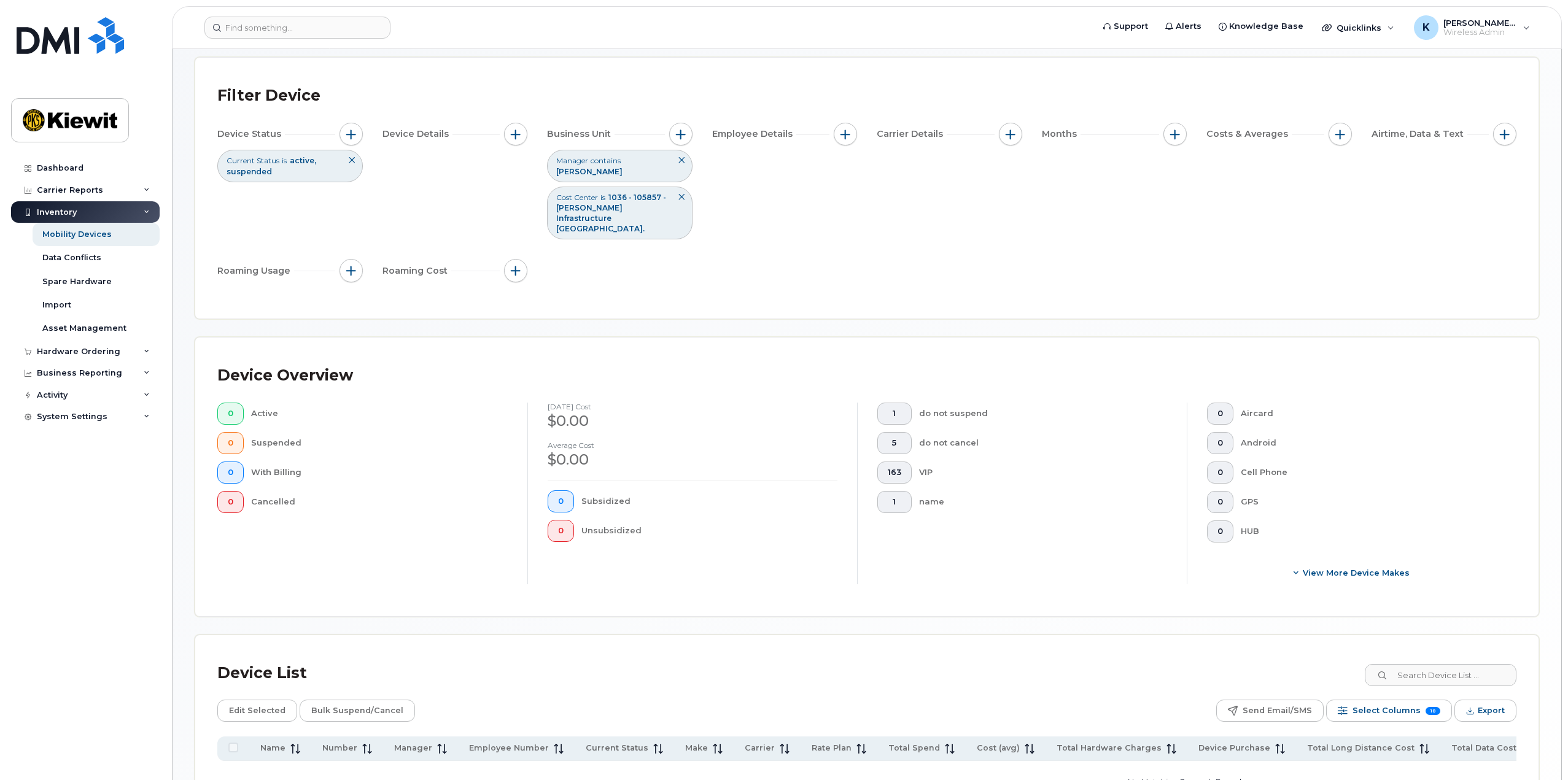
scroll to position [45, 0]
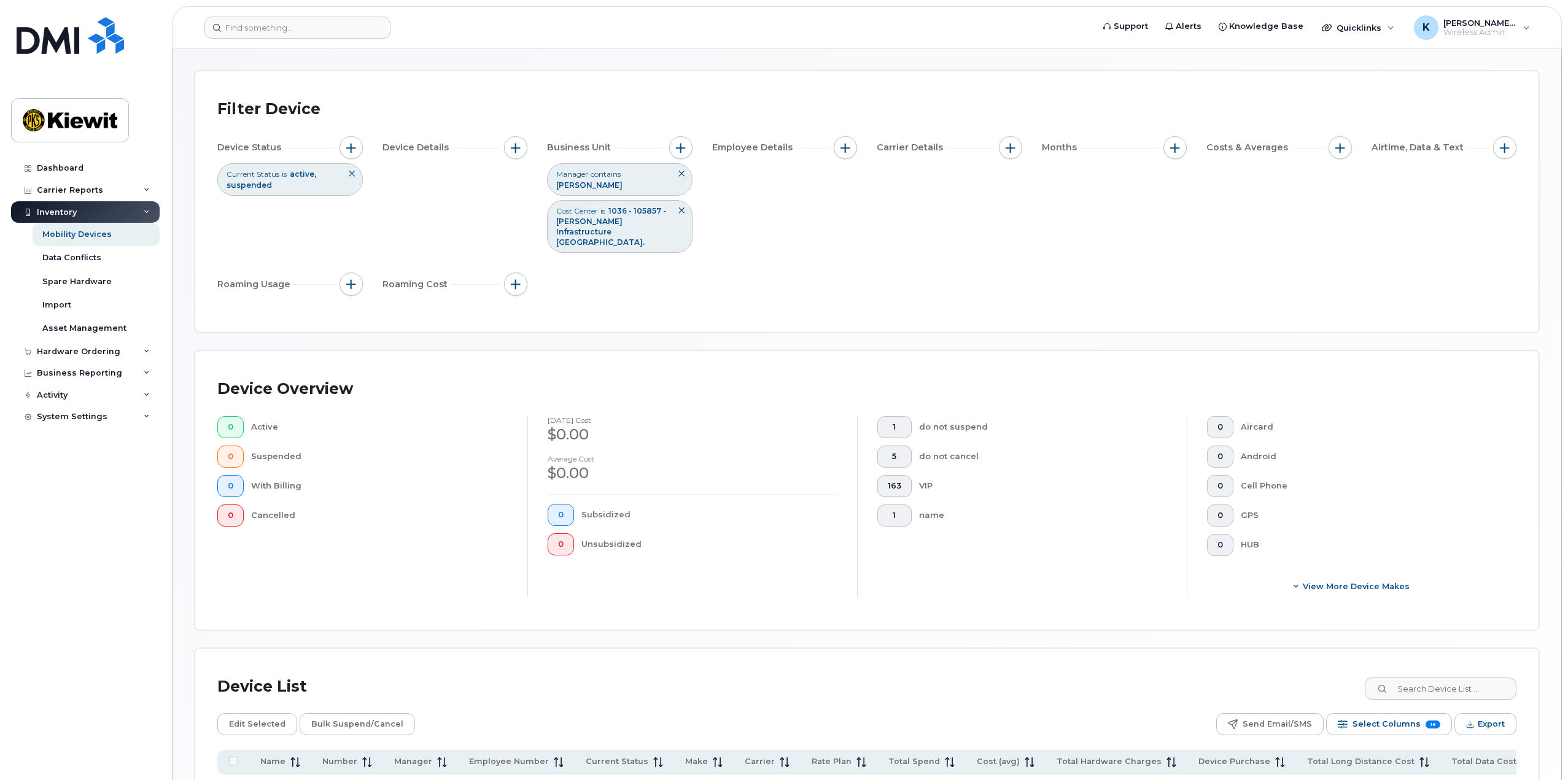
click at [682, 207] on icon at bounding box center [681, 210] width 7 height 7
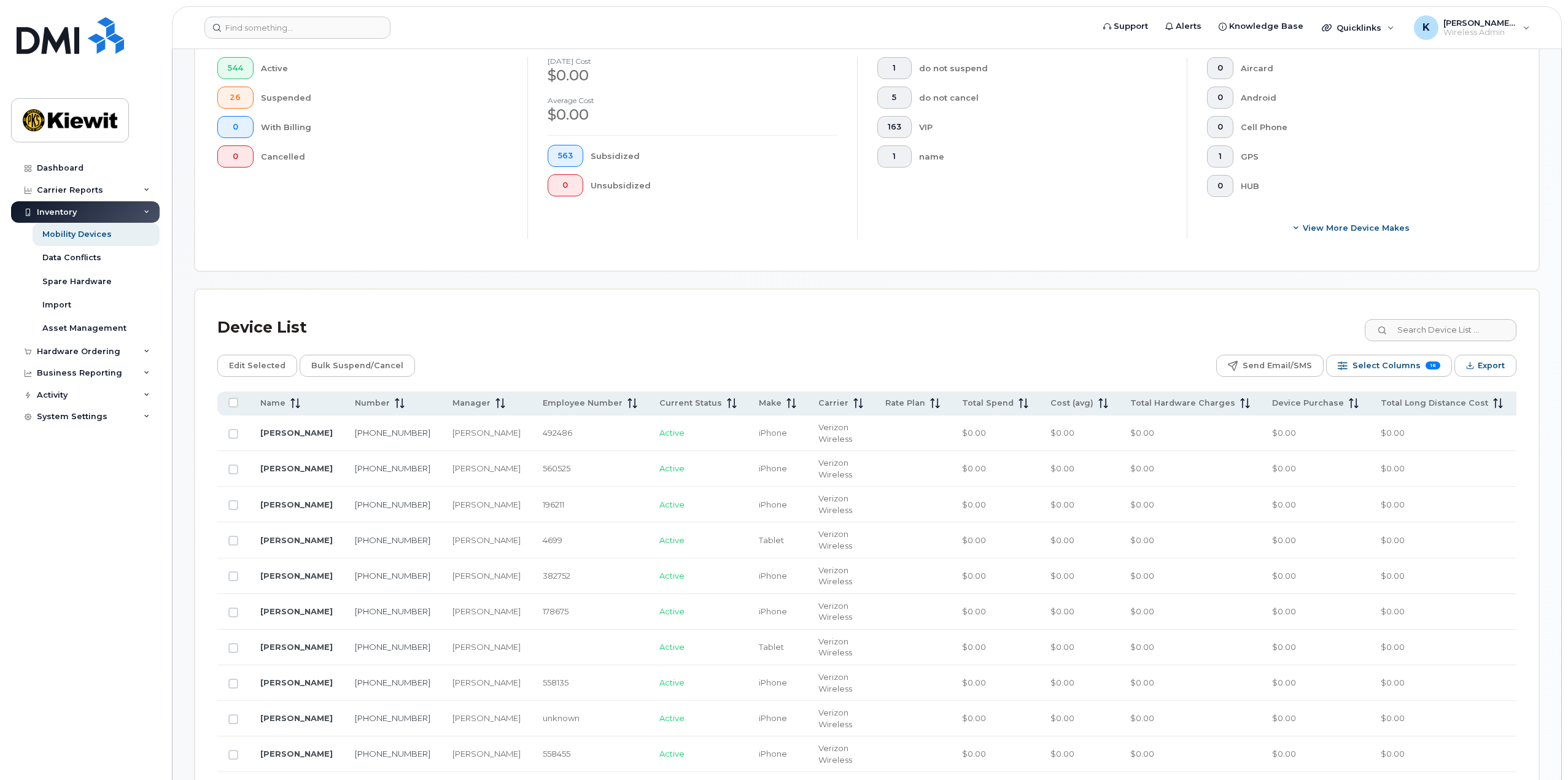
scroll to position [352, 0]
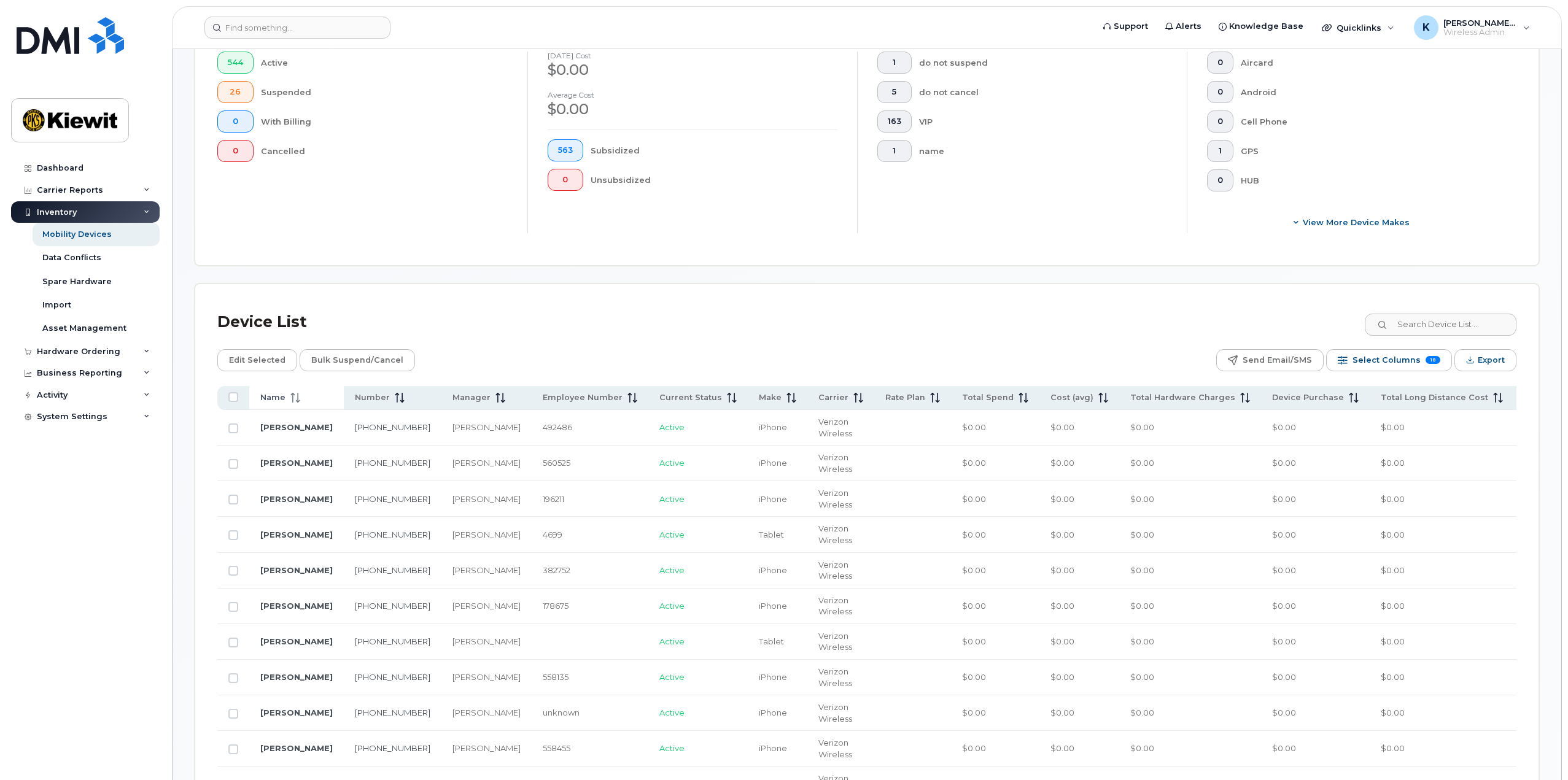
click at [257, 402] on th "Name" at bounding box center [297, 397] width 95 height 24
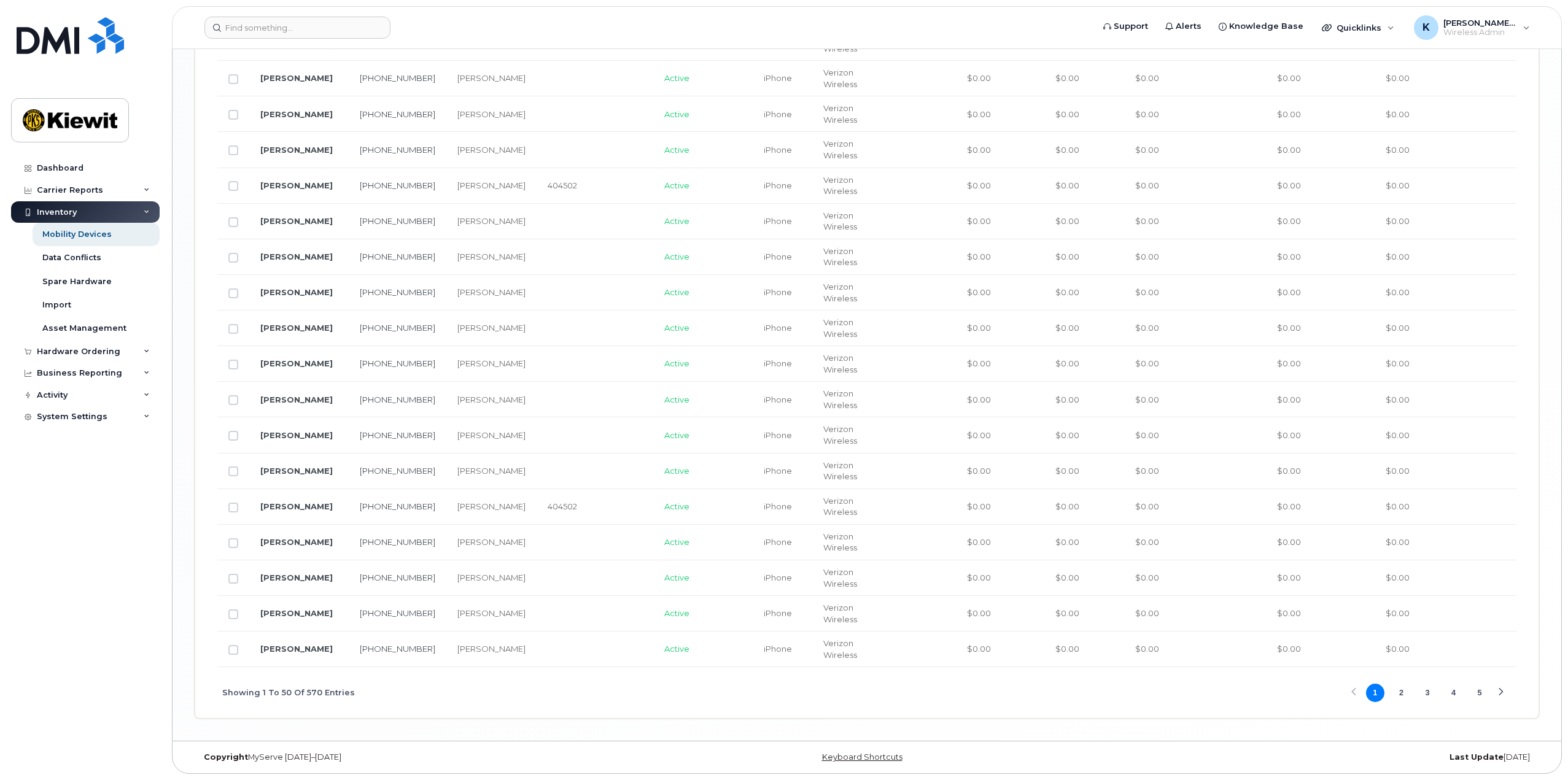
scroll to position [1950, 0]
click at [1476, 692] on button "5" at bounding box center [1479, 692] width 18 height 18
click at [1453, 694] on button "6" at bounding box center [1453, 692] width 18 height 18
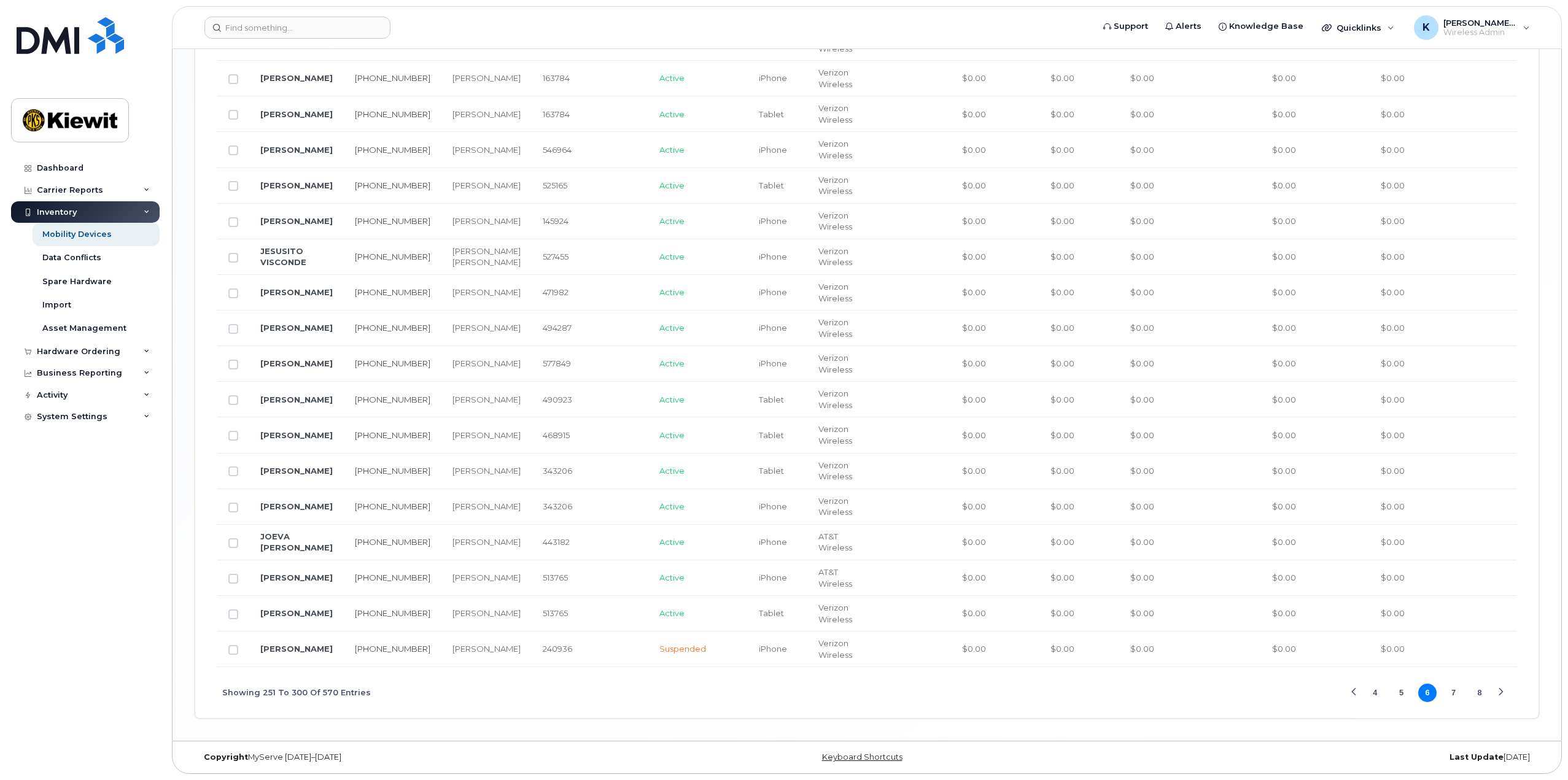
click at [1456, 694] on button "7" at bounding box center [1453, 692] width 18 height 18
click at [1449, 693] on button "8" at bounding box center [1453, 692] width 18 height 18
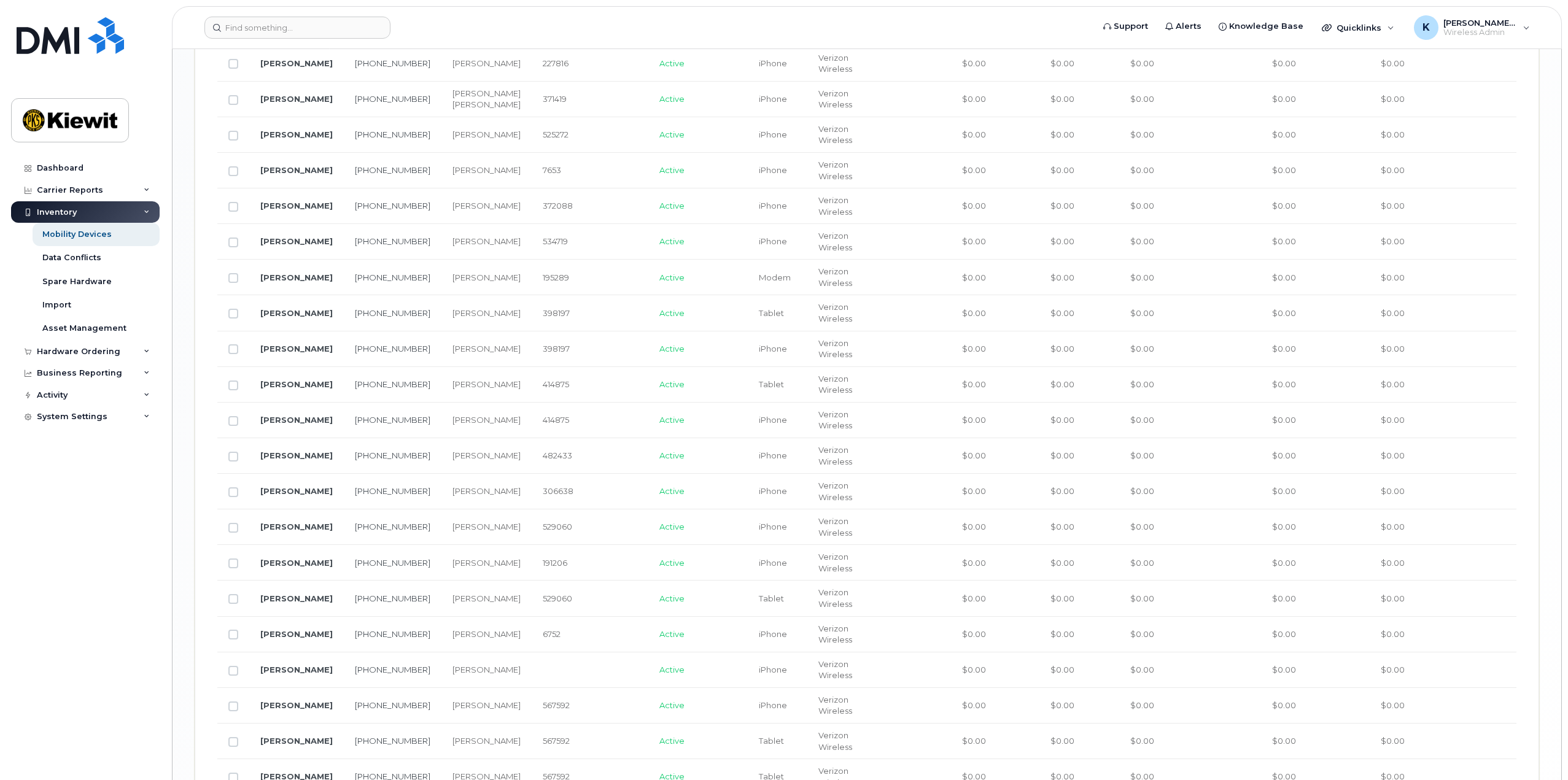
scroll to position [1704, 0]
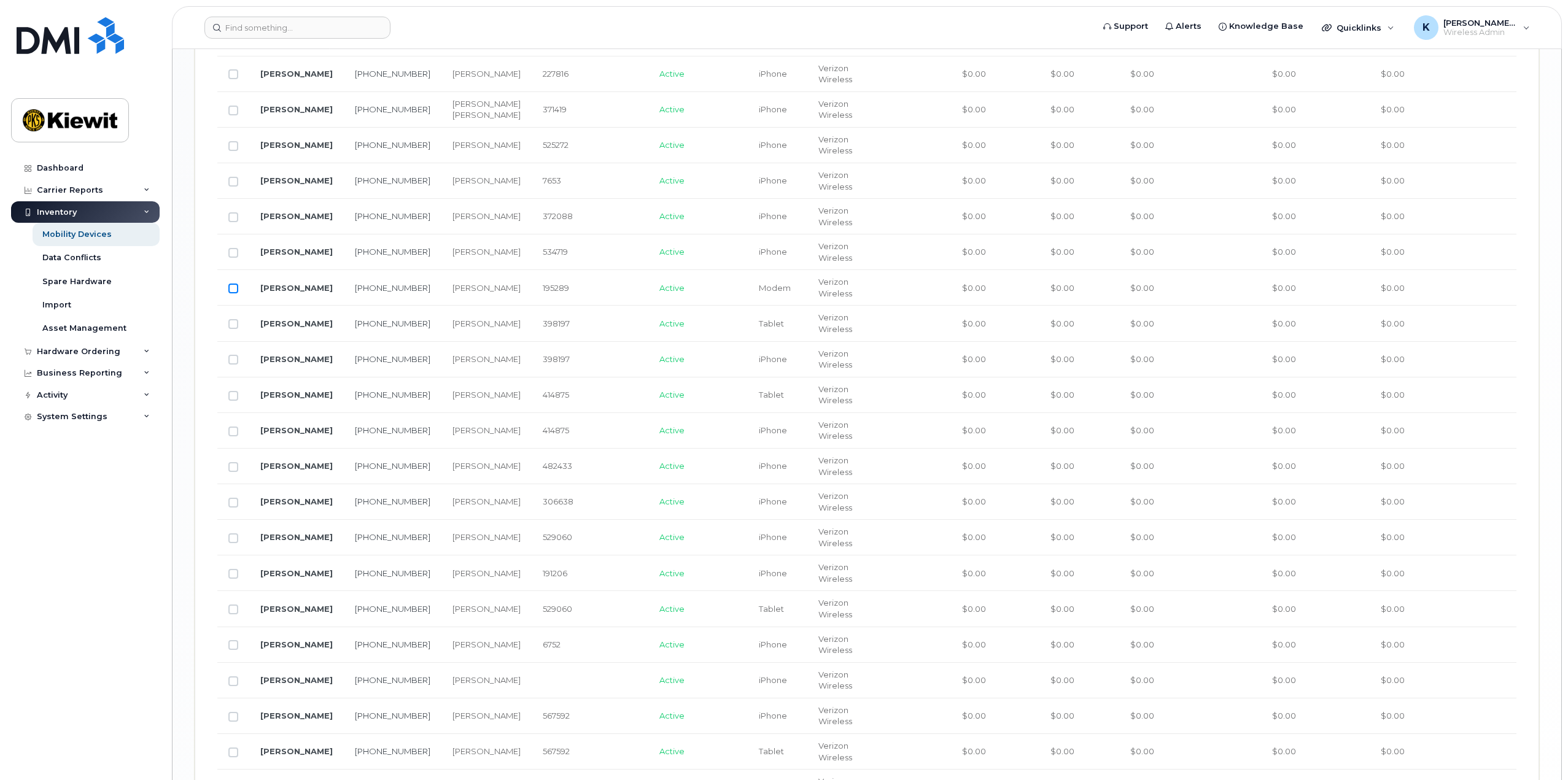
click at [231, 293] on input "Row Unselected" at bounding box center [233, 288] width 10 height 10
checkbox input "true"
click at [274, 292] on link "[PERSON_NAME]" at bounding box center [296, 287] width 73 height 10
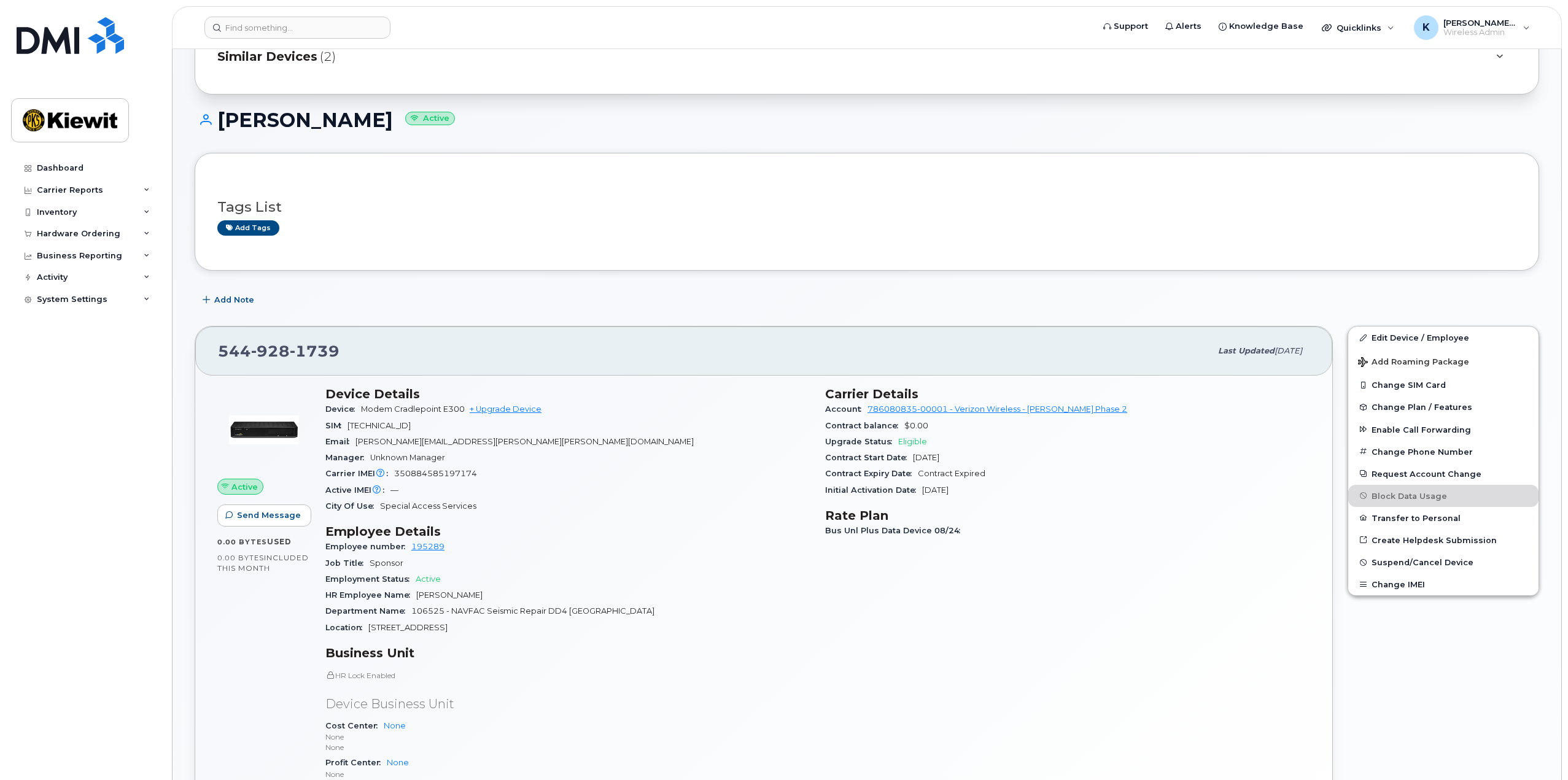
scroll to position [307, 0]
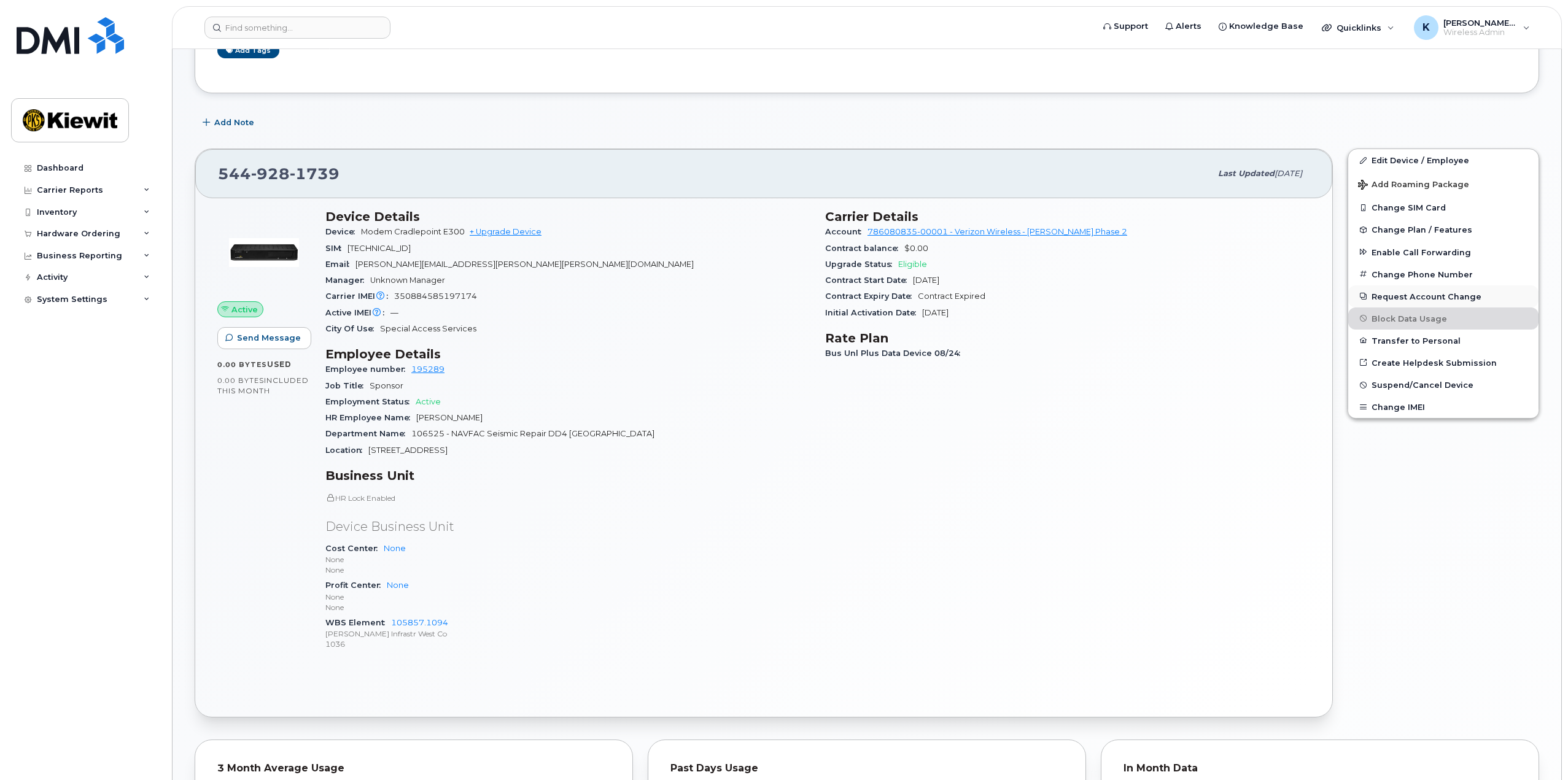
click at [1390, 299] on button "Request Account Change" at bounding box center [1443, 296] width 190 height 22
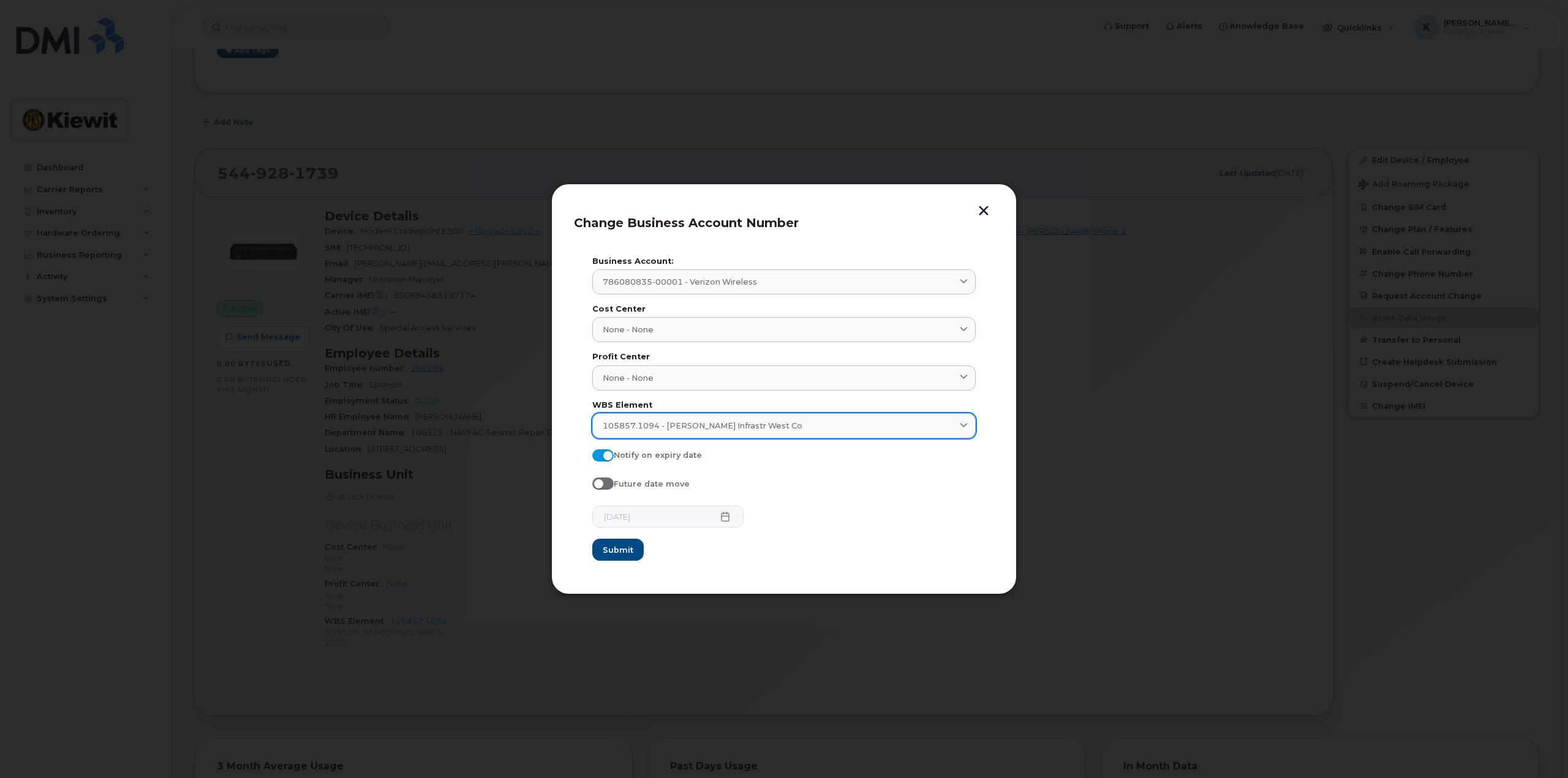
click at [800, 423] on div "105857.1094 - [PERSON_NAME] Infrastr West Co" at bounding box center [784, 425] width 363 height 11
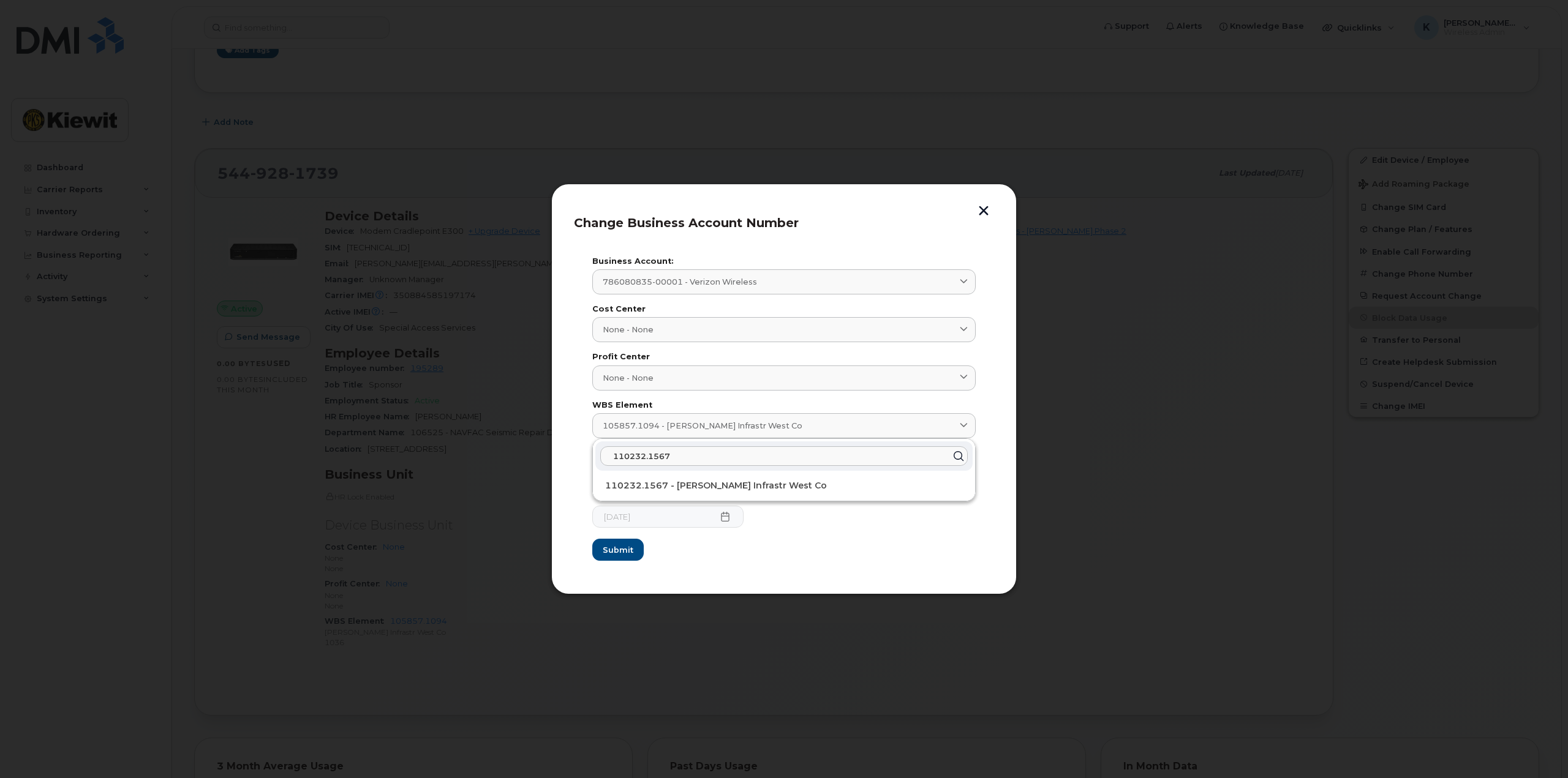
type input "110232.1567"
click at [662, 485] on span "110232.1567 - [PERSON_NAME] Infrastr West Co" at bounding box center [716, 485] width 222 height 11
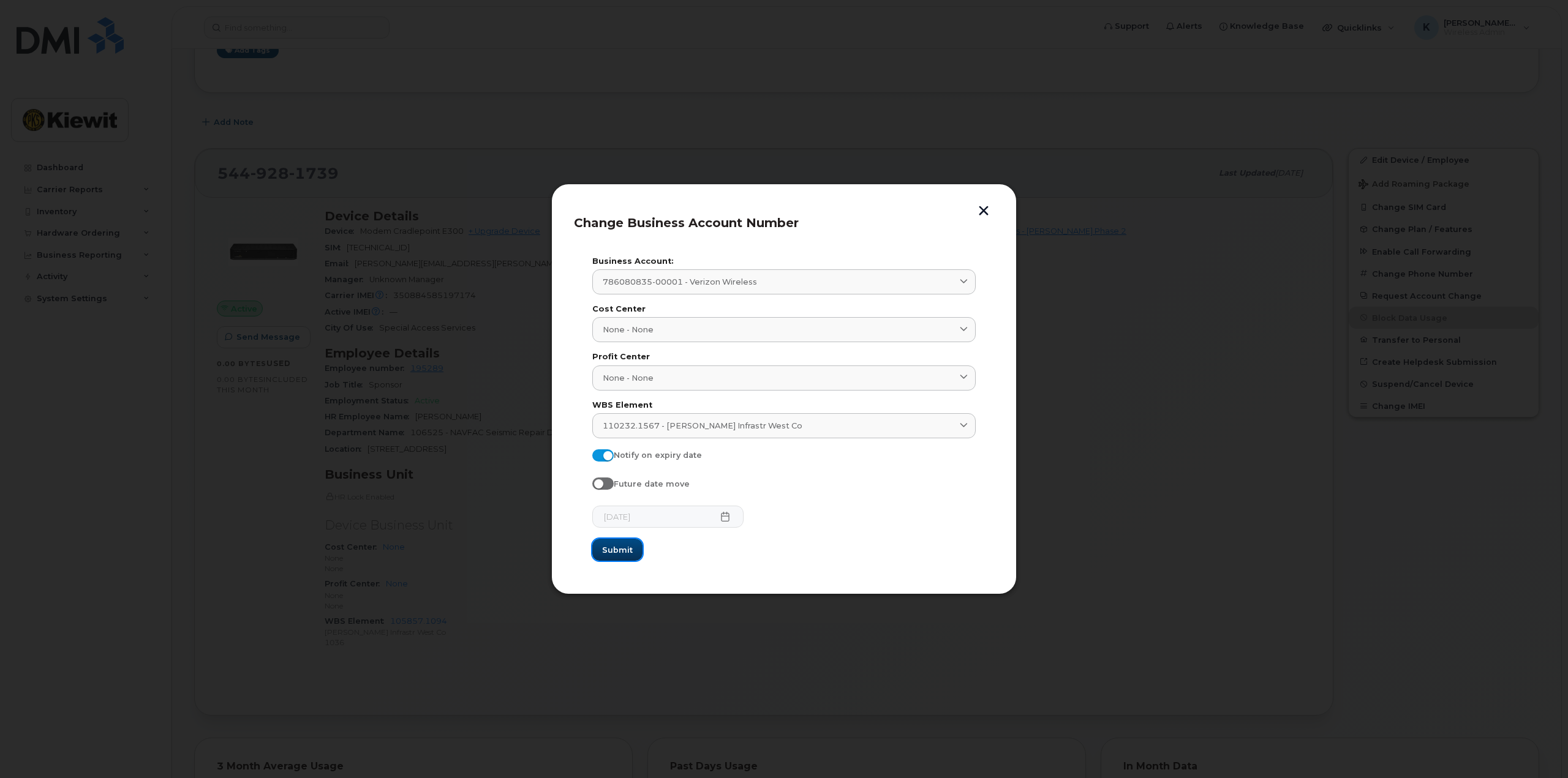
click at [607, 549] on span "Submit" at bounding box center [617, 549] width 31 height 11
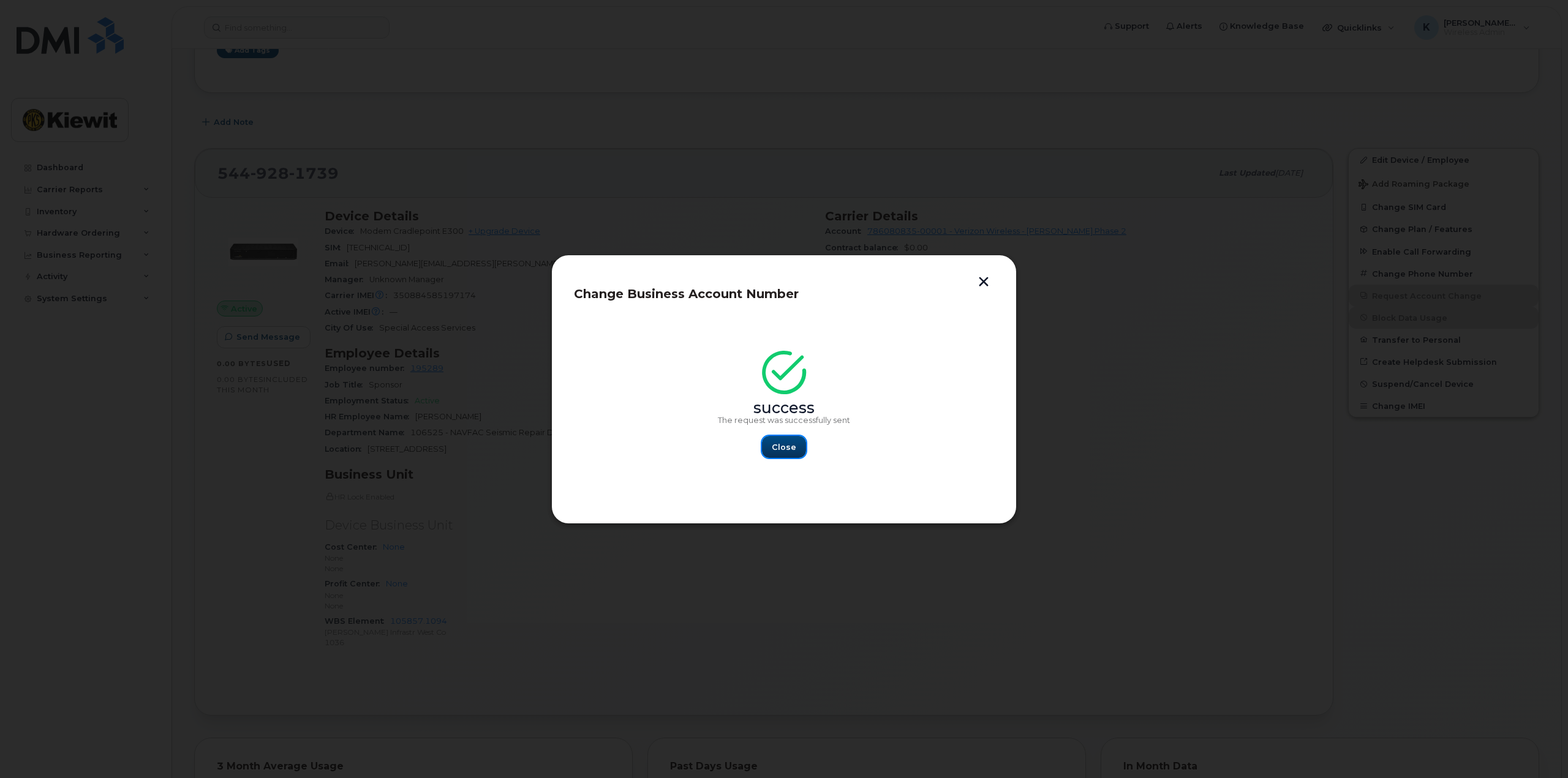
click at [776, 444] on span "Close" at bounding box center [784, 447] width 24 height 11
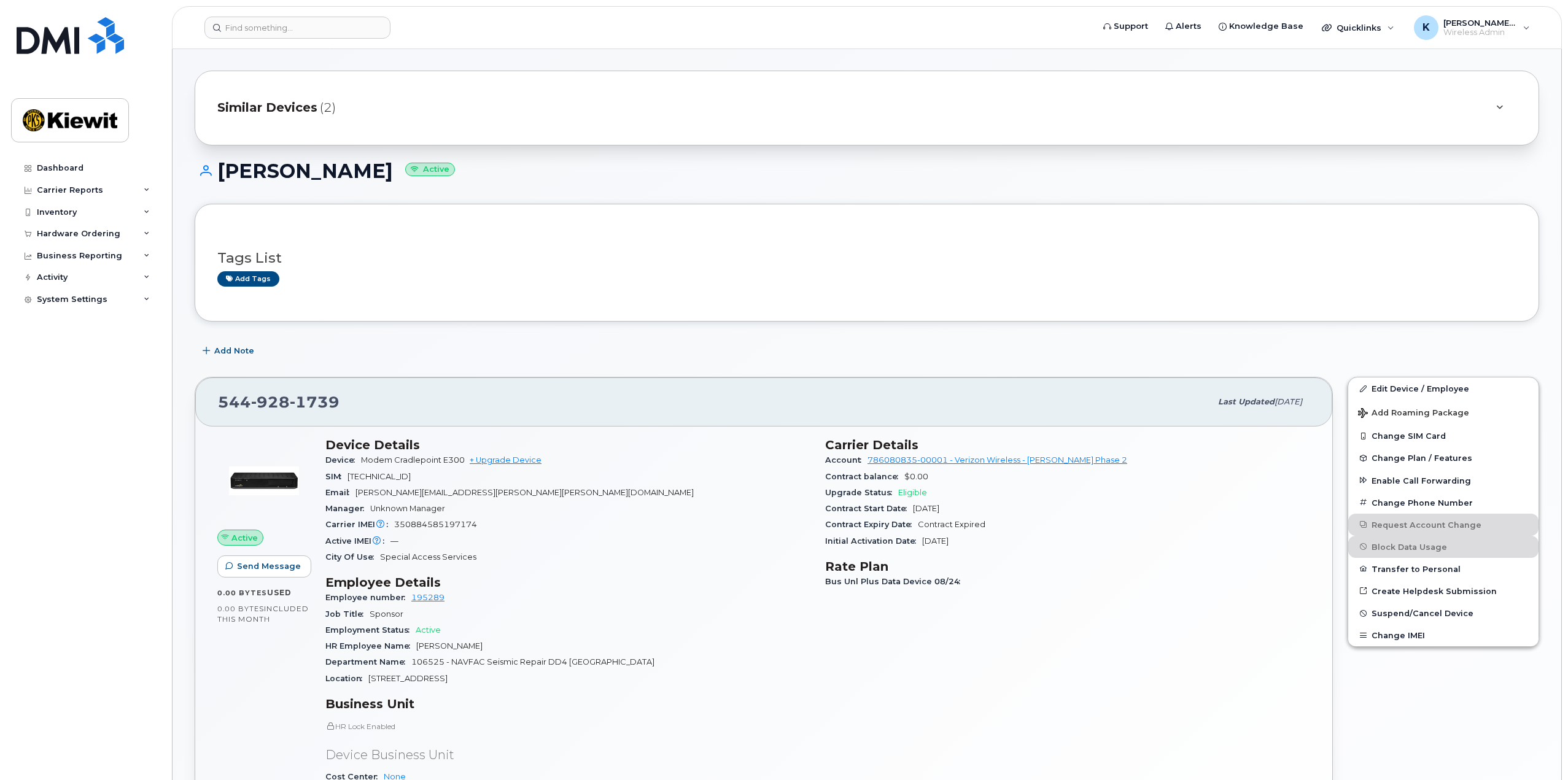
scroll to position [0, 0]
